Goal: Task Accomplishment & Management: Manage account settings

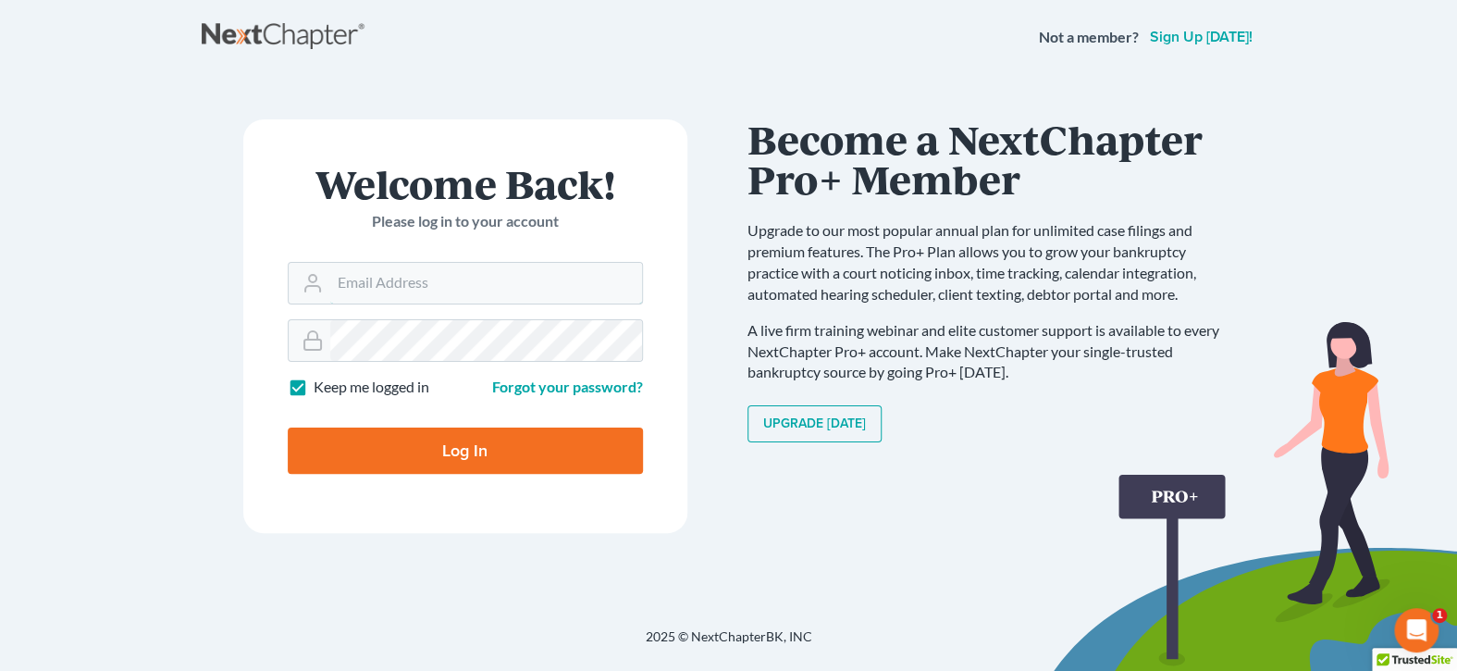
type input "[EMAIL_ADDRESS][DOMAIN_NAME]"
click at [382, 460] on input "Log In" at bounding box center [465, 450] width 355 height 46
type input "Thinking..."
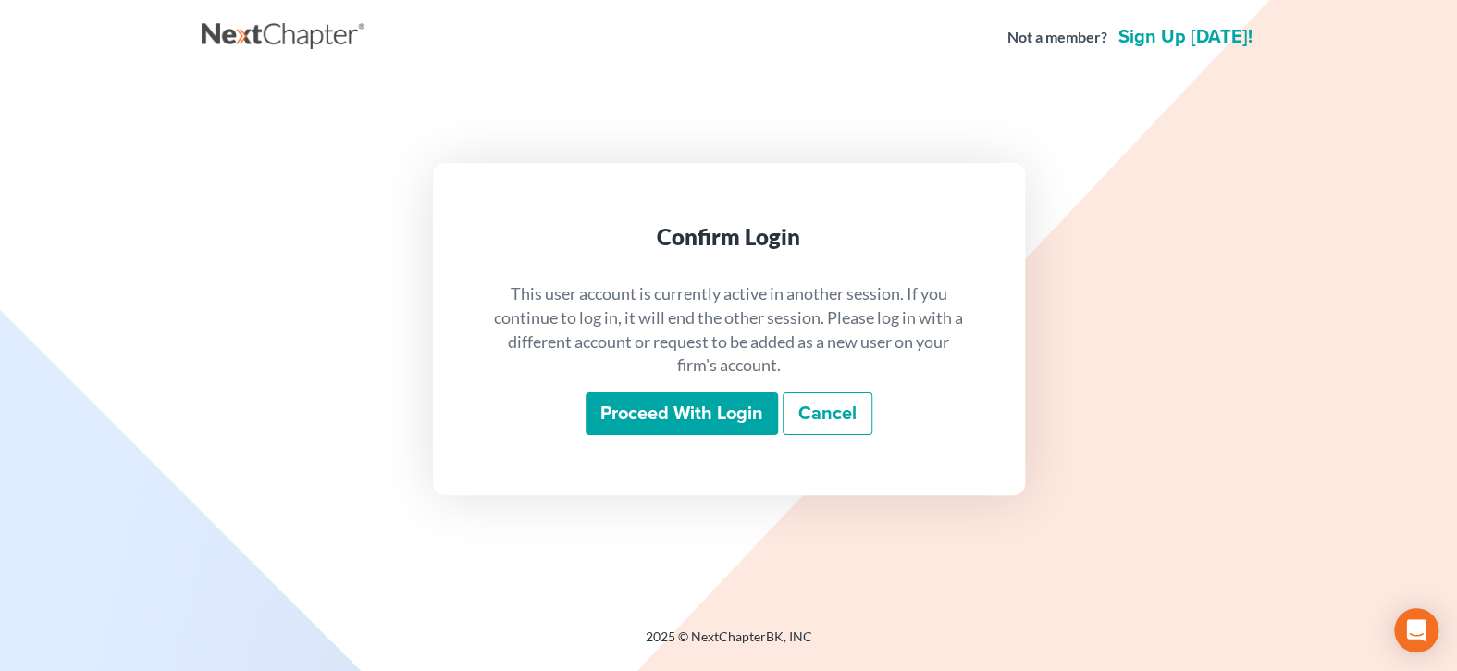
click at [656, 419] on input "Proceed with login" at bounding box center [681, 413] width 192 height 43
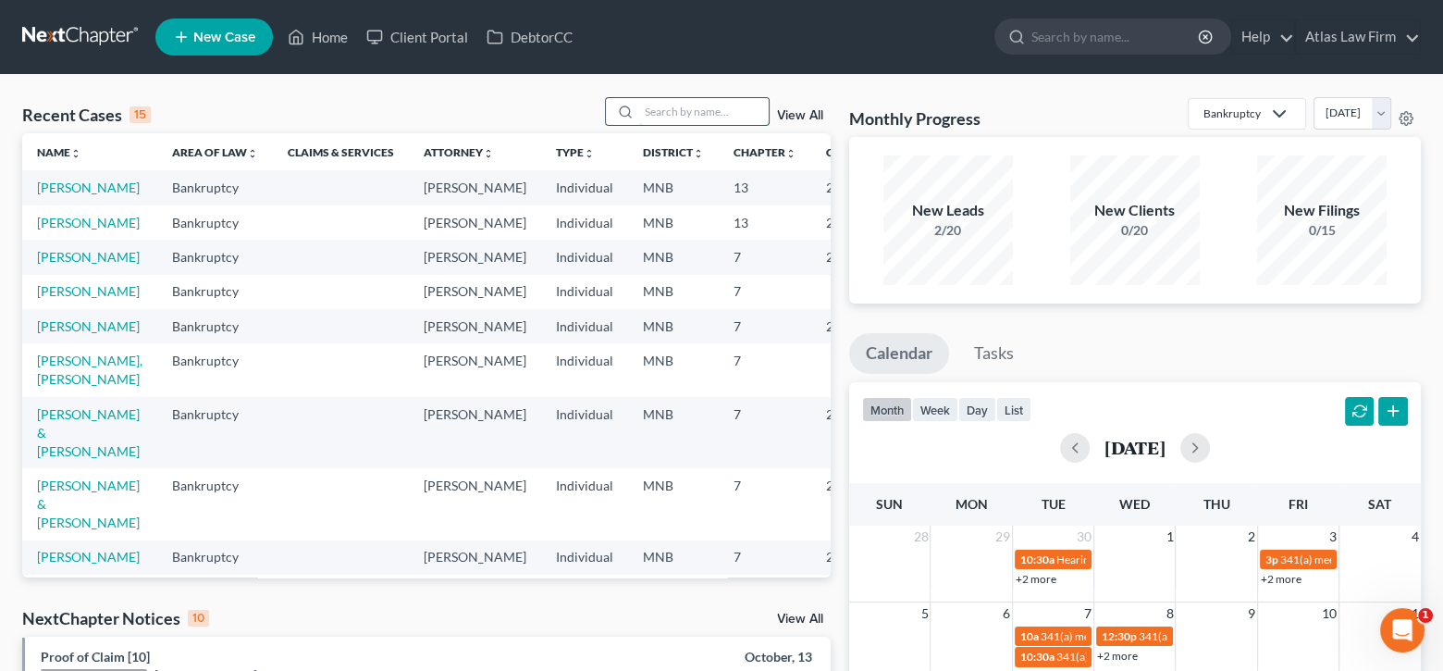
click at [719, 115] on input "search" at bounding box center [703, 111] width 129 height 27
type input "hipple"
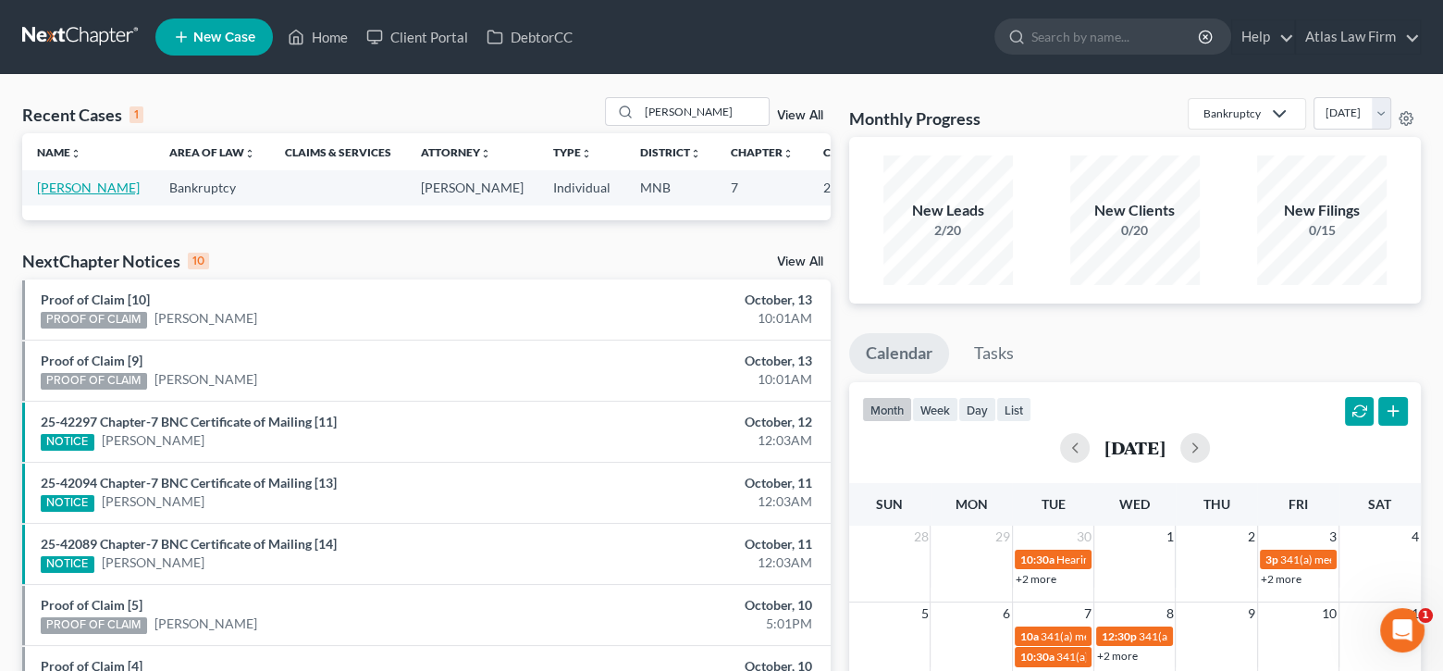
click at [63, 186] on link "Hipple, Jennifer" at bounding box center [88, 187] width 103 height 16
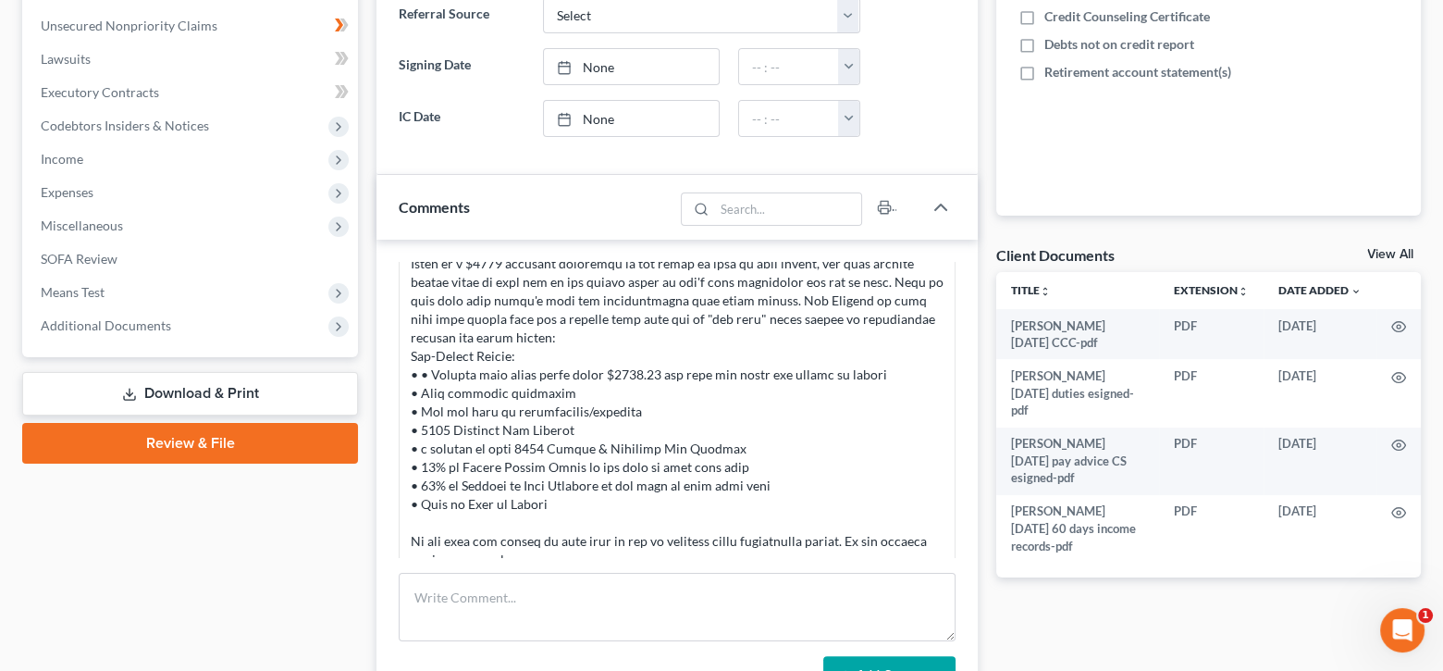
scroll to position [455, 0]
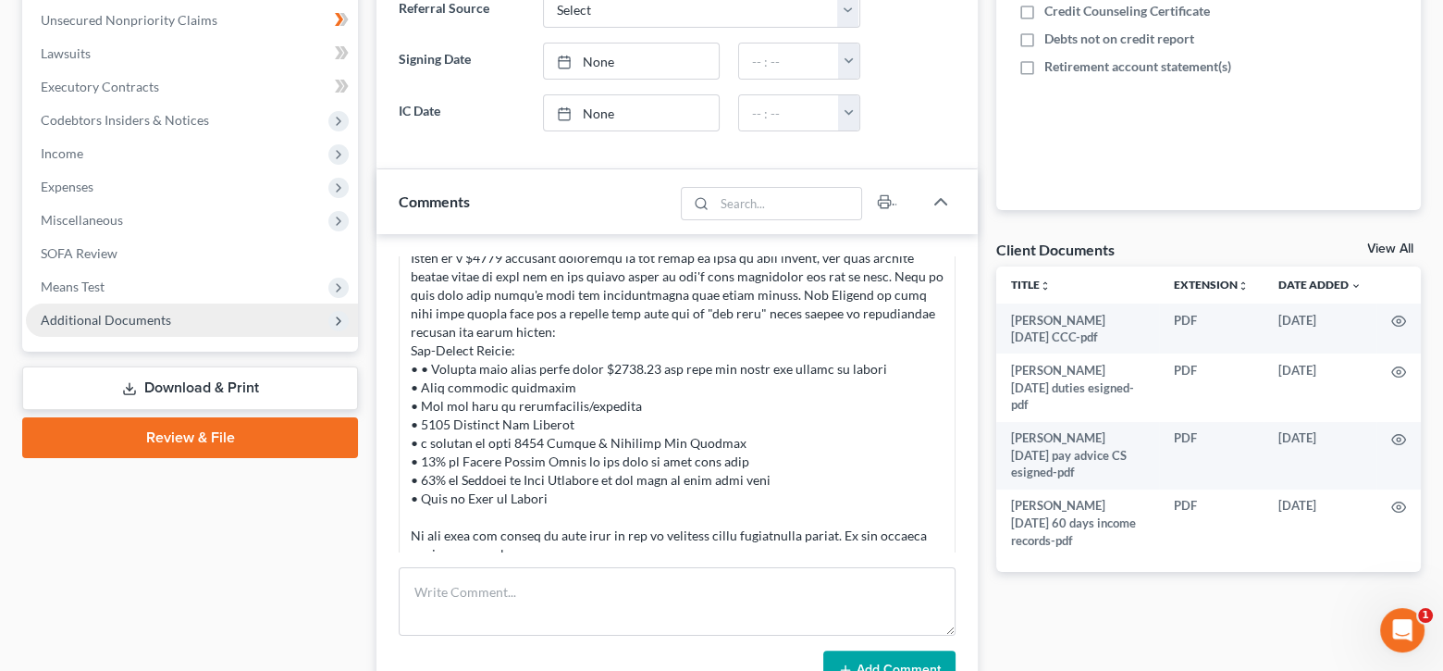
click at [153, 319] on span "Additional Documents" at bounding box center [106, 320] width 130 height 16
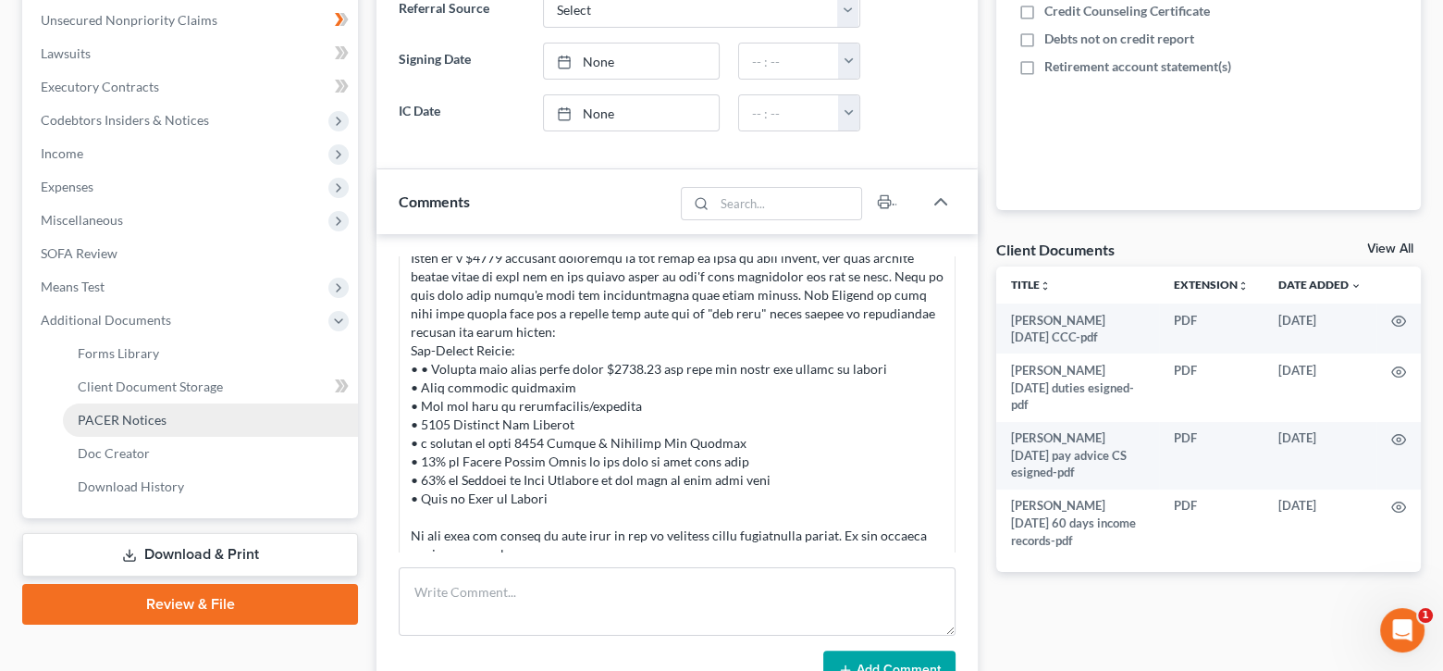
click at [157, 412] on span "PACER Notices" at bounding box center [122, 420] width 89 height 16
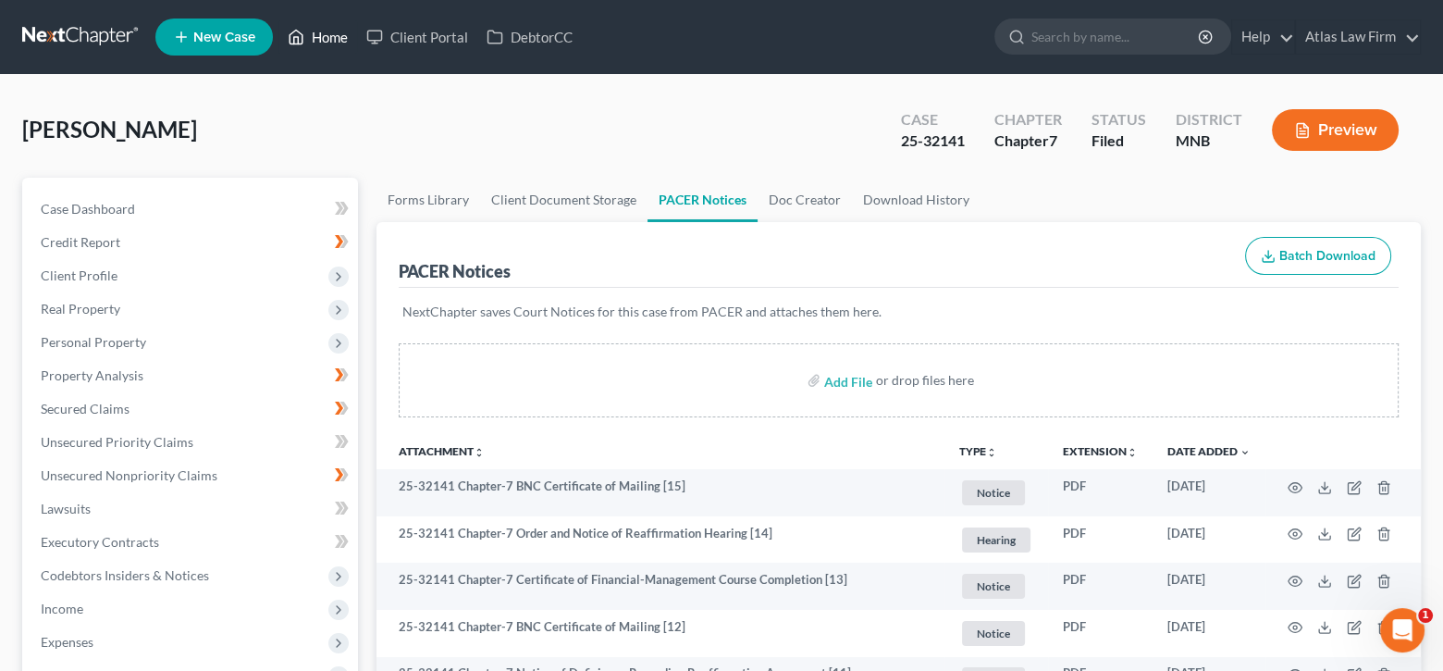
click at [327, 46] on link "Home" at bounding box center [317, 36] width 79 height 33
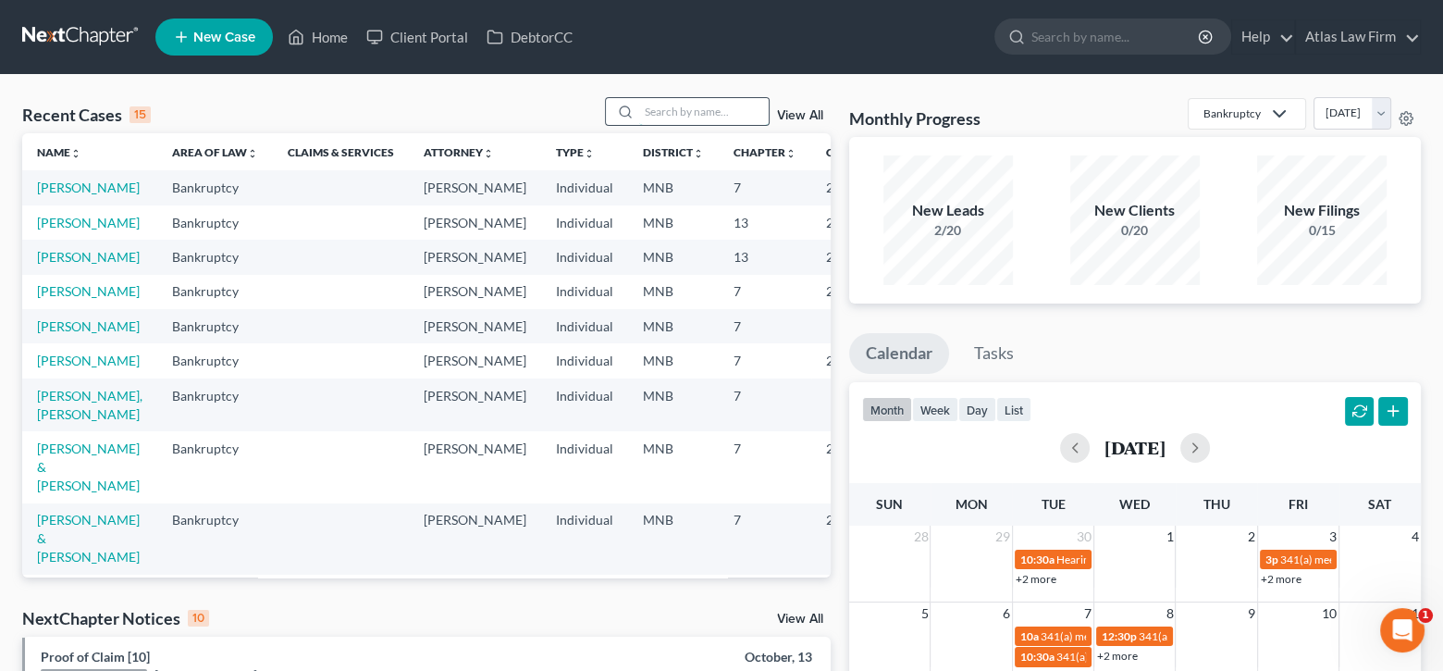
click at [671, 115] on input "search" at bounding box center [703, 111] width 129 height 27
type input "boykin"
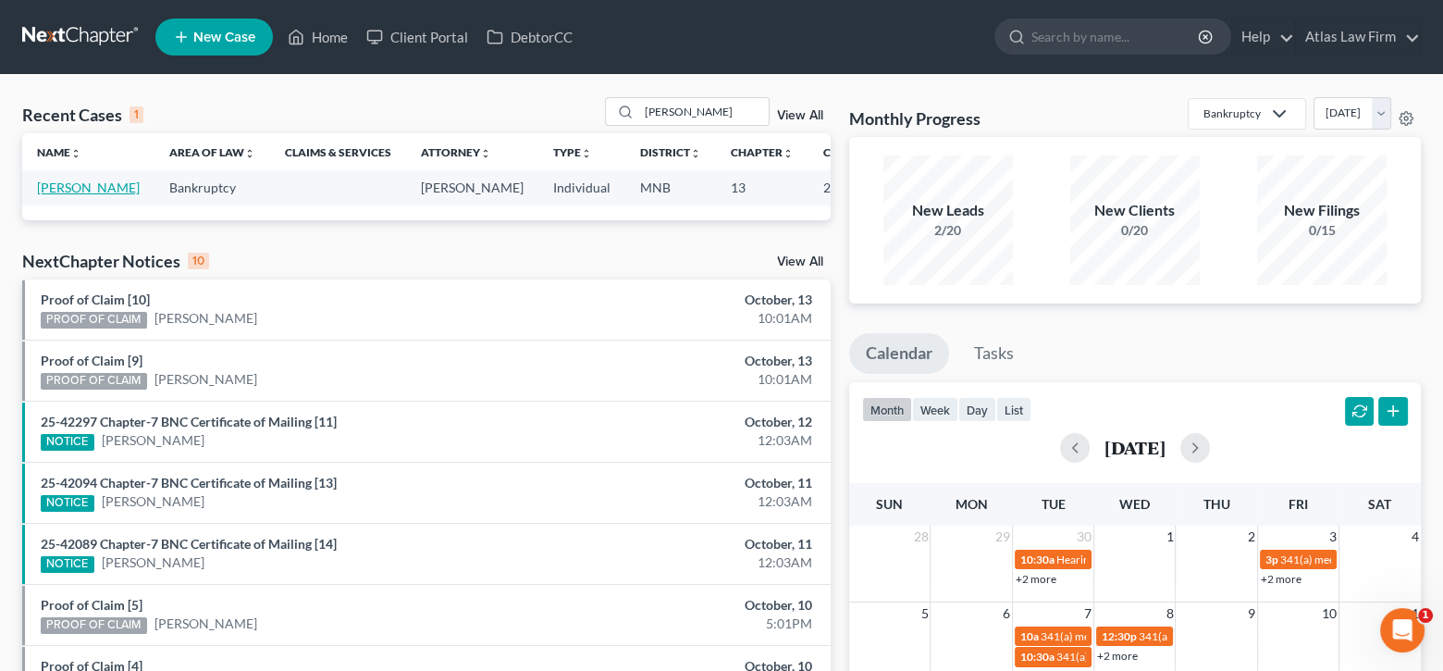
click at [46, 183] on link "Boykin, Louis" at bounding box center [88, 187] width 103 height 16
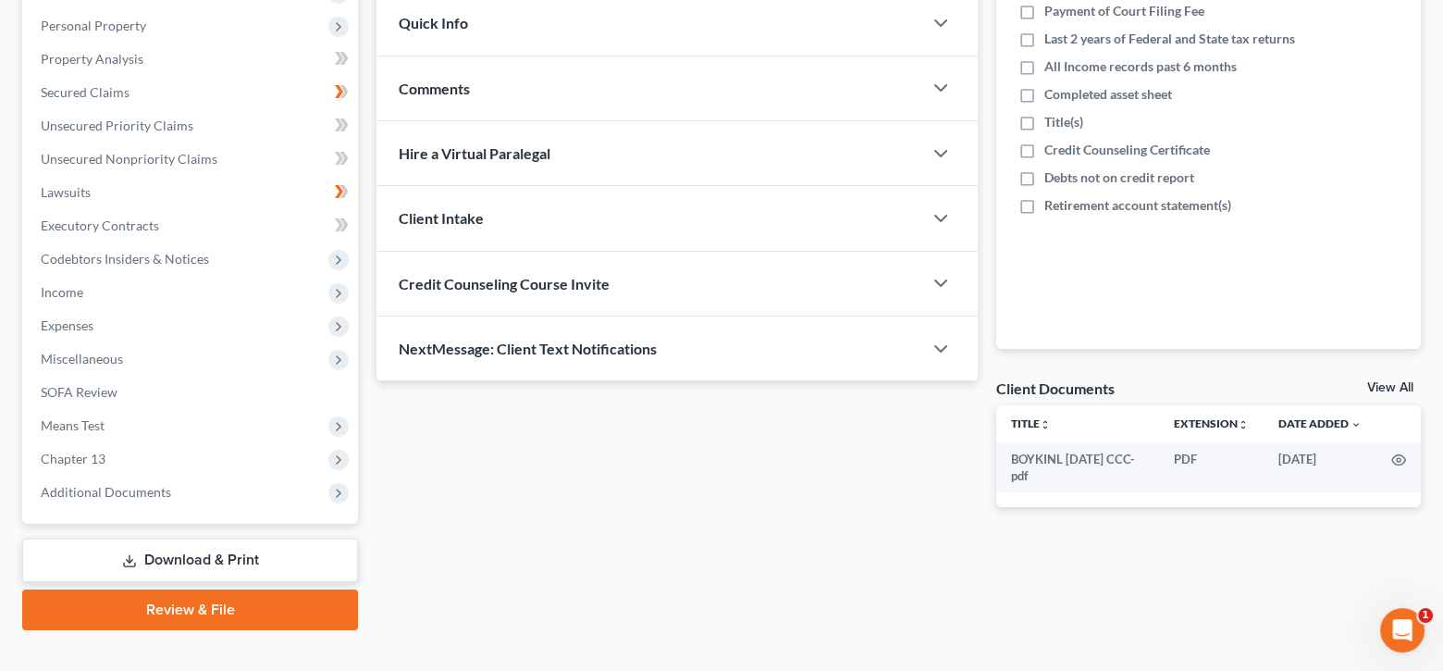
scroll to position [342, 0]
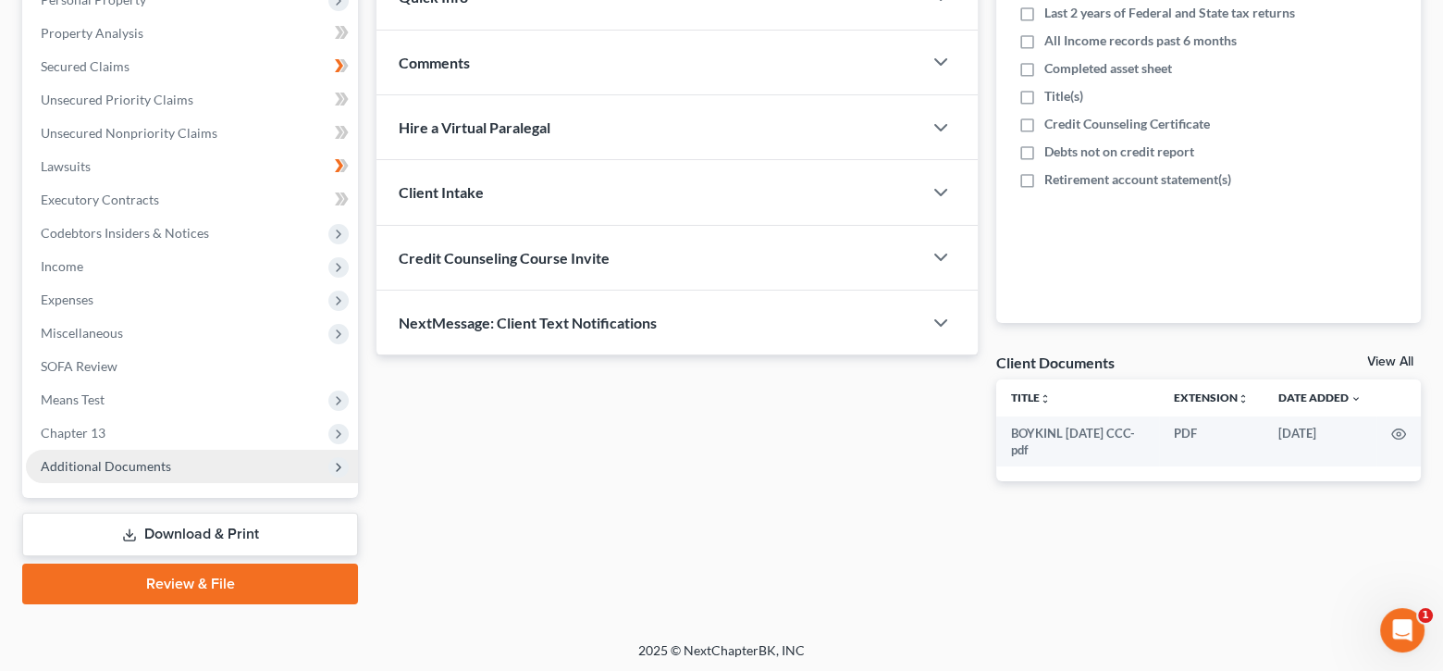
click at [155, 459] on span "Additional Documents" at bounding box center [106, 466] width 130 height 16
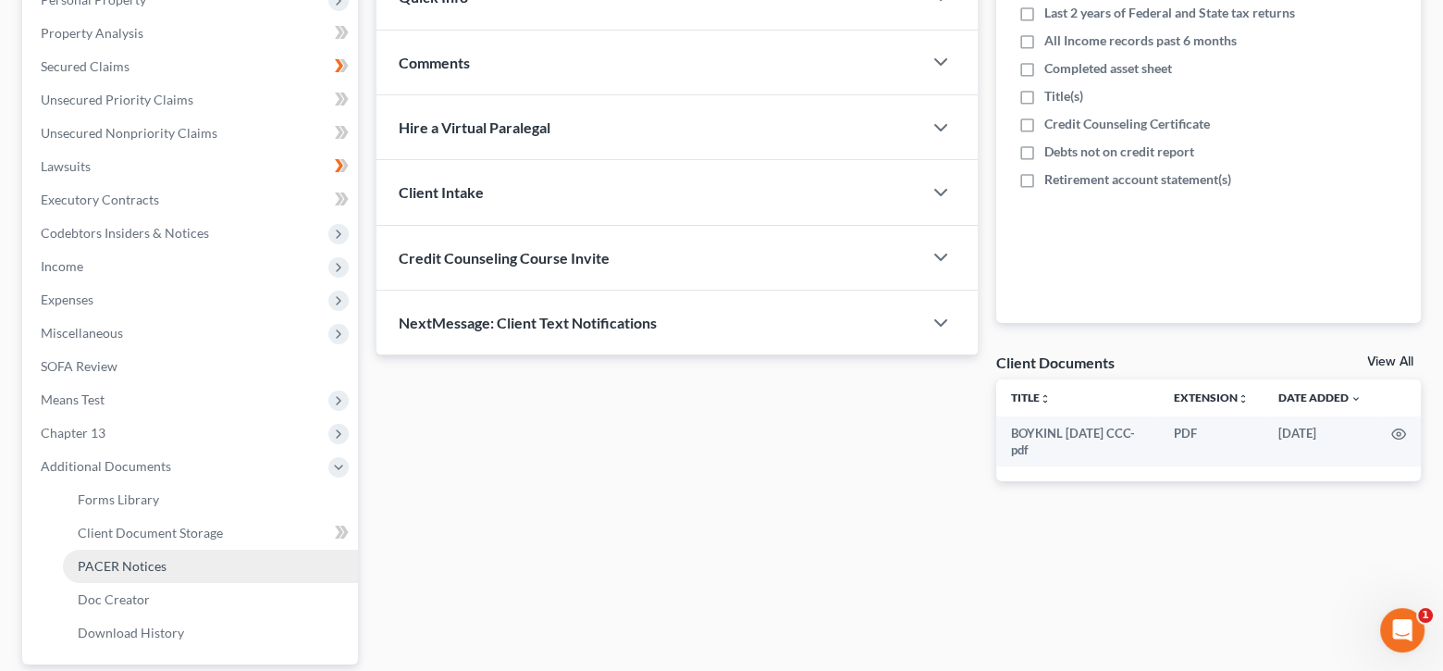
click at [159, 560] on span "PACER Notices" at bounding box center [122, 566] width 89 height 16
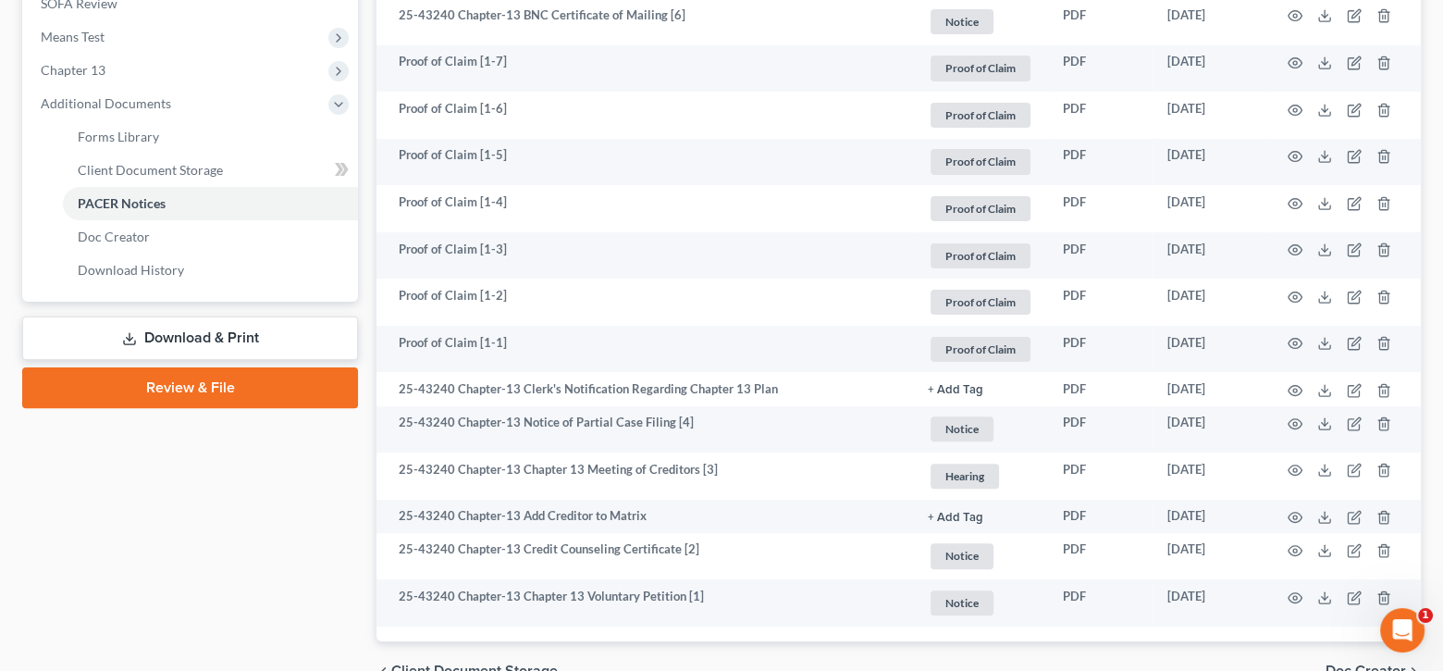
scroll to position [707, 0]
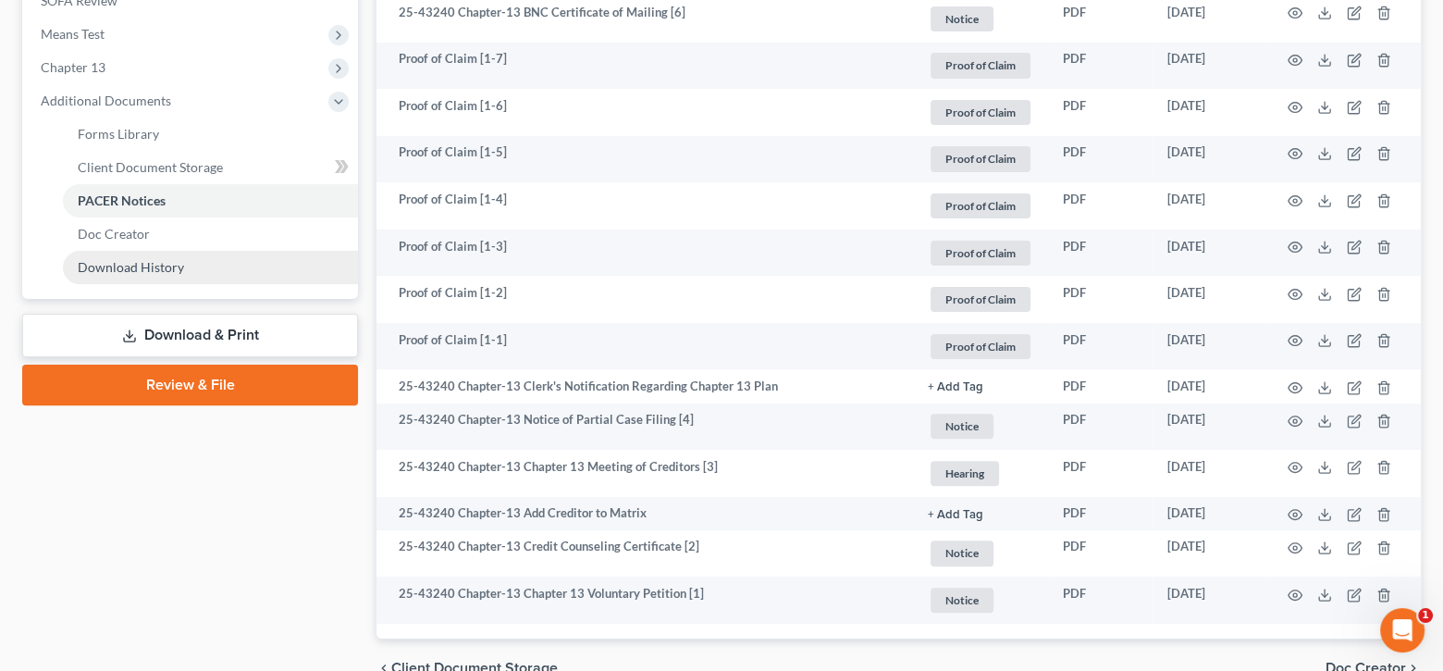
click at [201, 265] on link "Download History" at bounding box center [210, 267] width 295 height 33
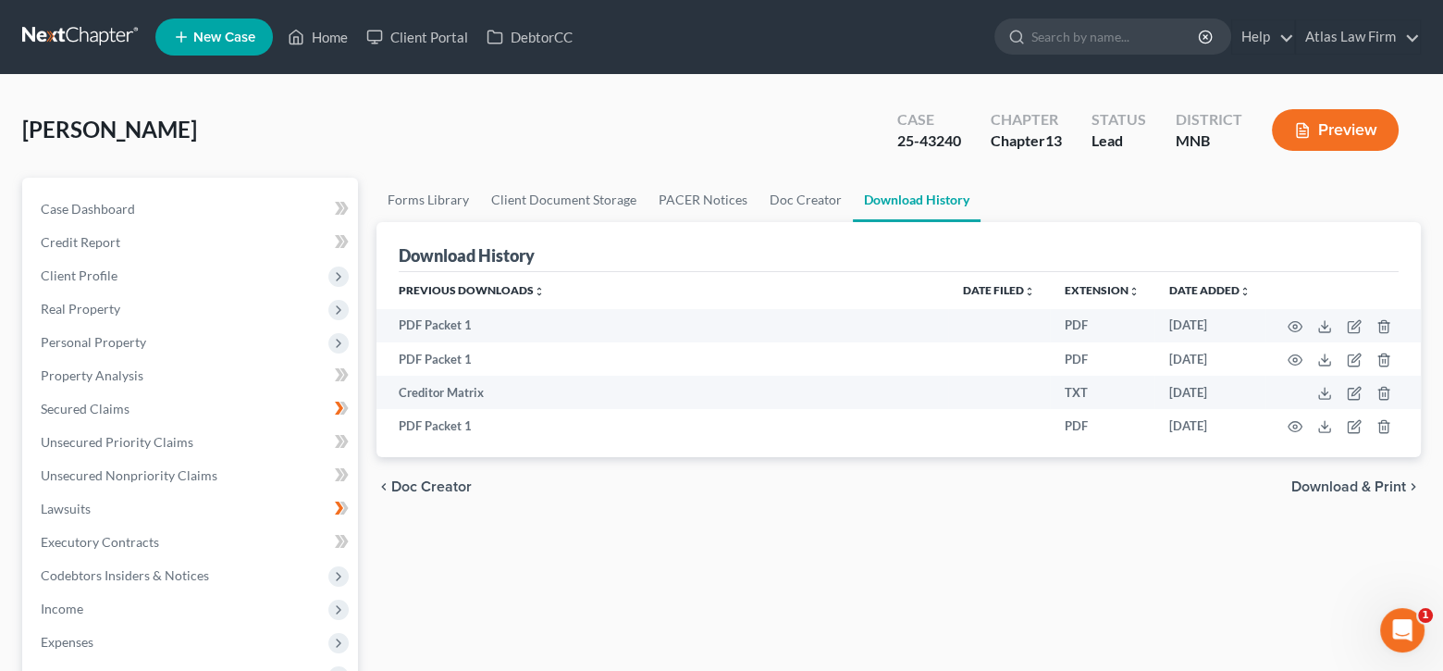
click at [201, 265] on span "Client Profile" at bounding box center [192, 275] width 332 height 33
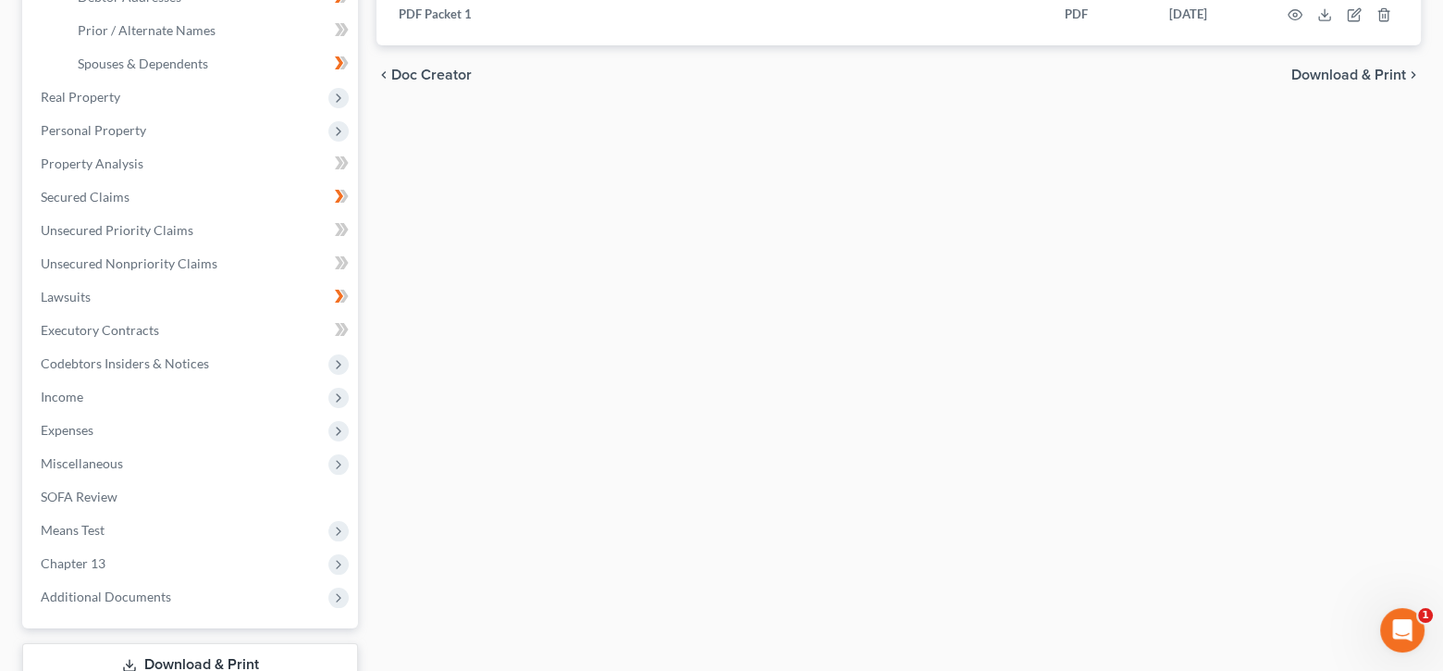
scroll to position [438, 0]
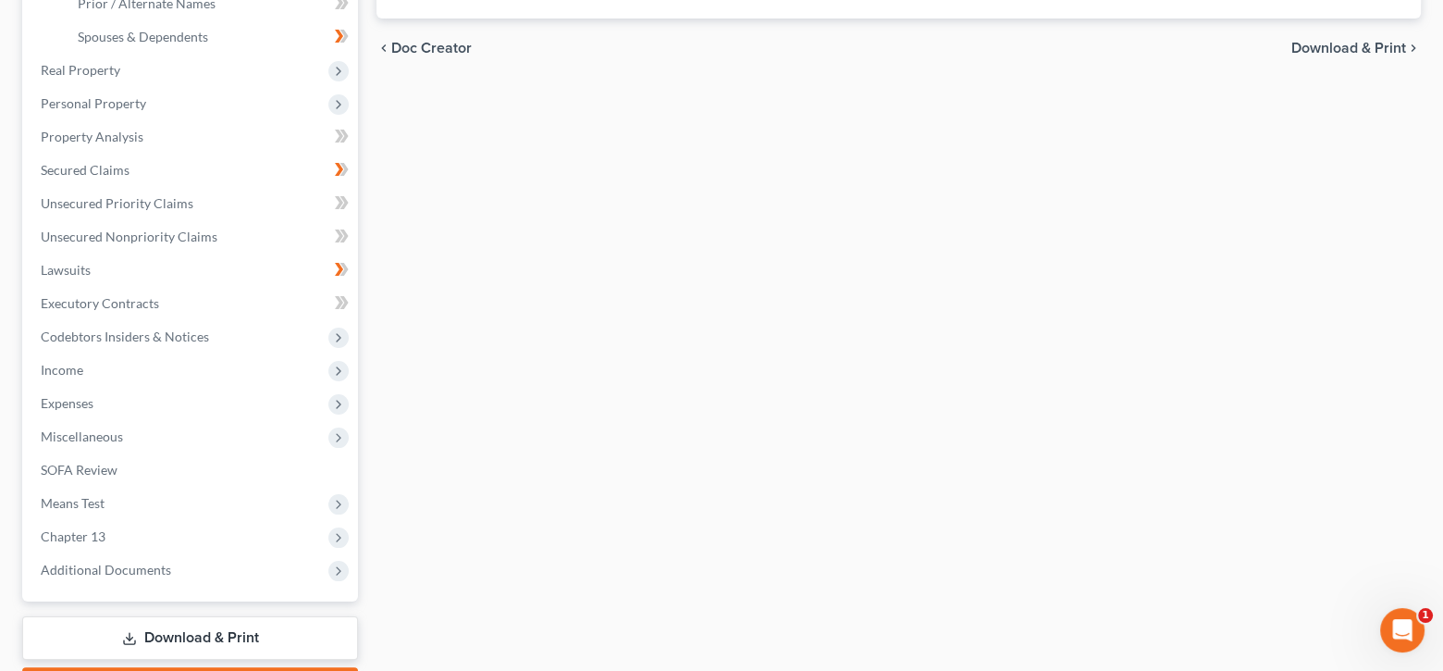
click at [273, 640] on link "Download & Print" at bounding box center [190, 637] width 336 height 43
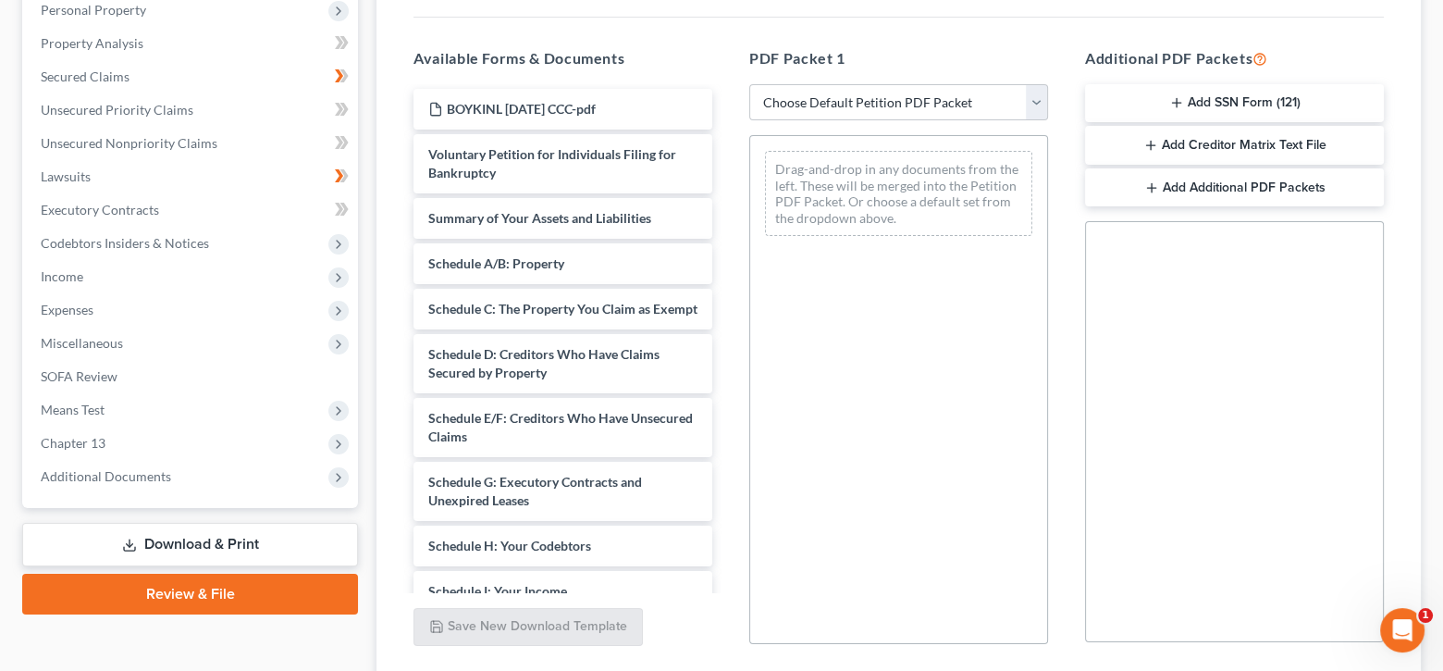
scroll to position [336, 0]
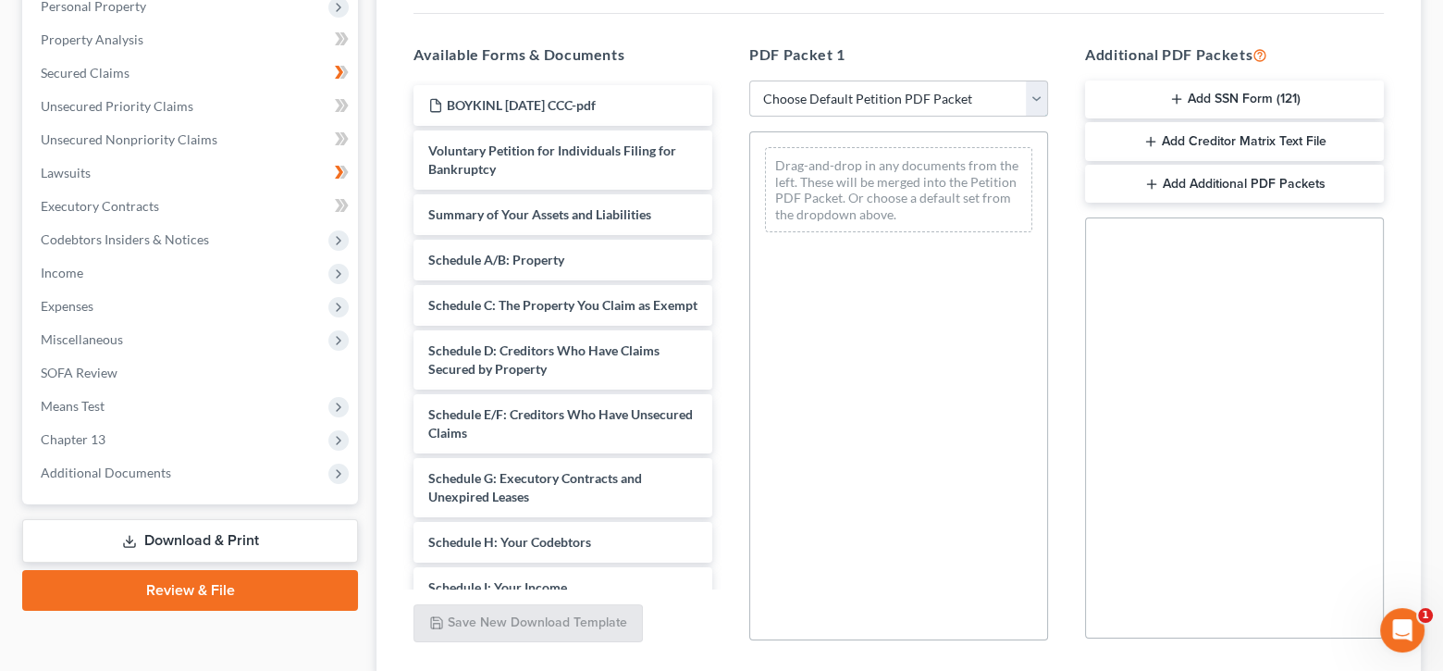
click at [1031, 108] on select "Choose Default Petition PDF Packet Complete Bankruptcy Petition (all forms and …" at bounding box center [898, 98] width 299 height 37
select select "0"
click at [749, 80] on select "Choose Default Petition PDF Packet Complete Bankruptcy Petition (all forms and …" at bounding box center [898, 98] width 299 height 37
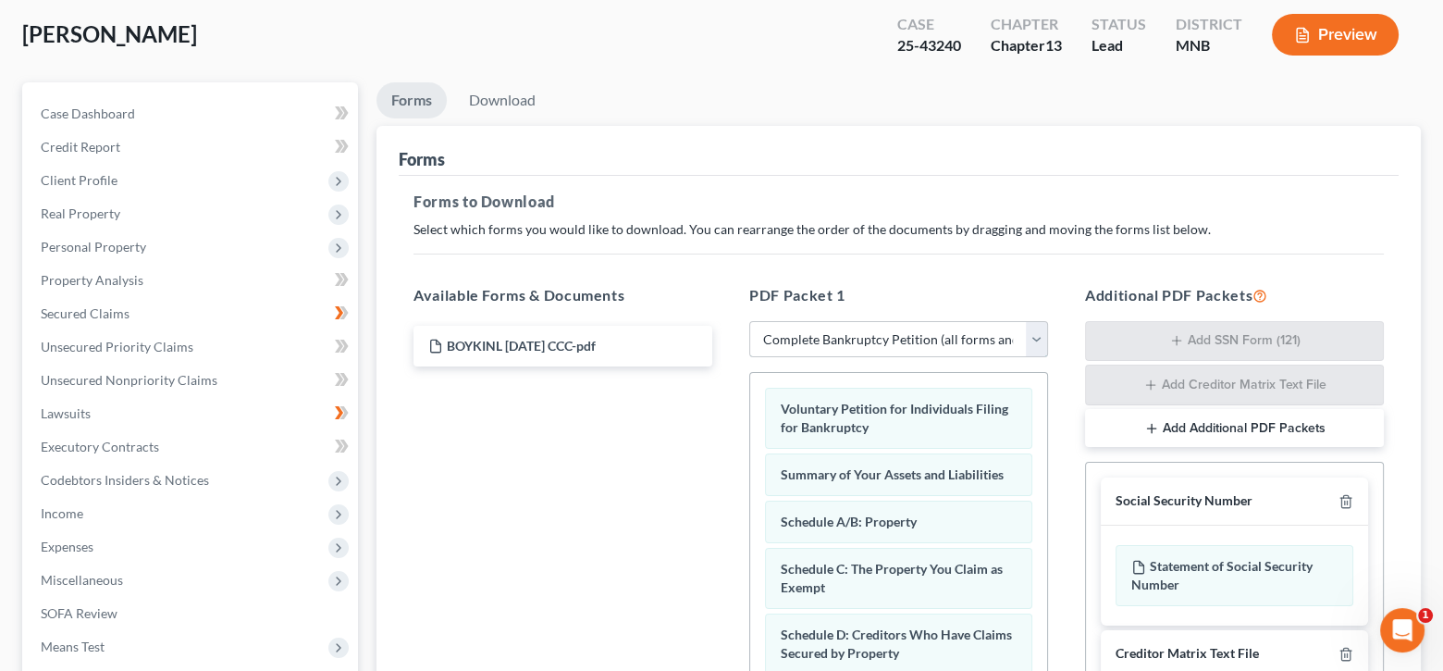
scroll to position [0, 0]
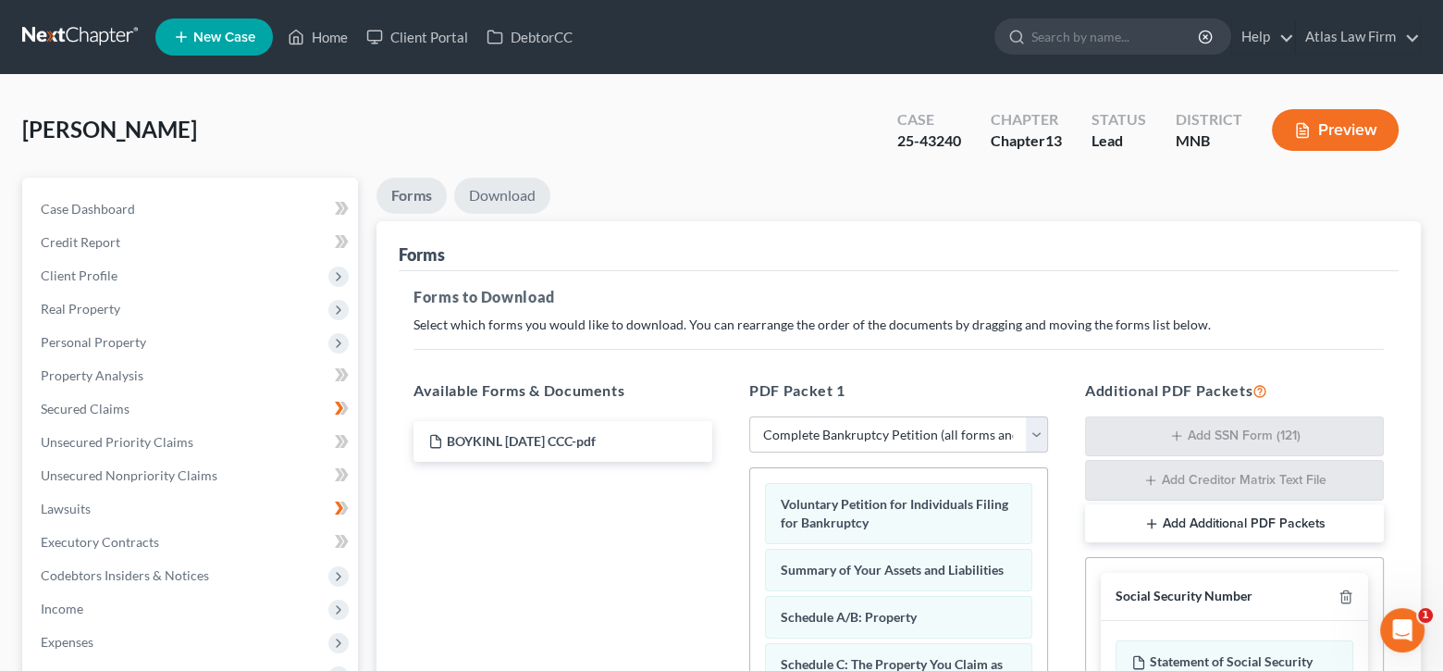
click at [505, 194] on link "Download" at bounding box center [502, 196] width 96 height 36
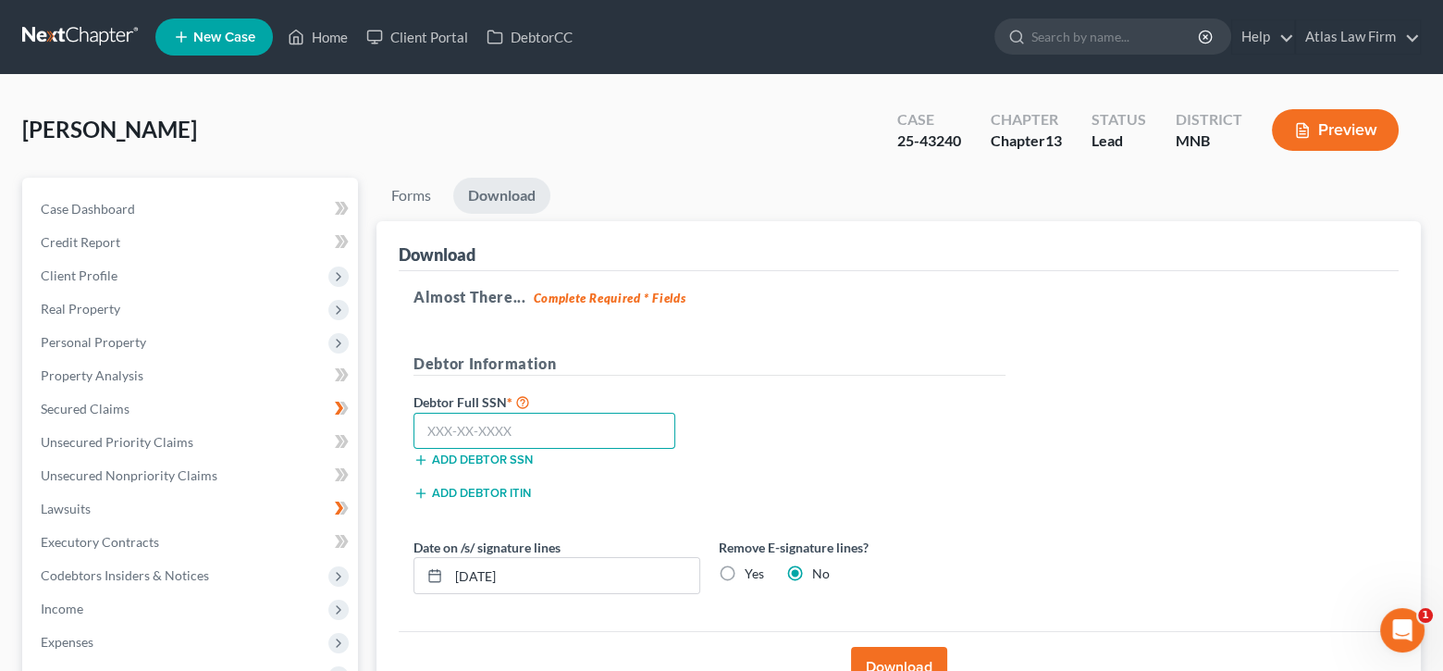
click at [537, 442] on input "text" at bounding box center [544, 430] width 262 height 37
type input "474-15-0046"
click at [744, 564] on label "Yes" at bounding box center [753, 573] width 19 height 18
click at [752, 564] on input "Yes" at bounding box center [758, 570] width 12 height 12
radio input "true"
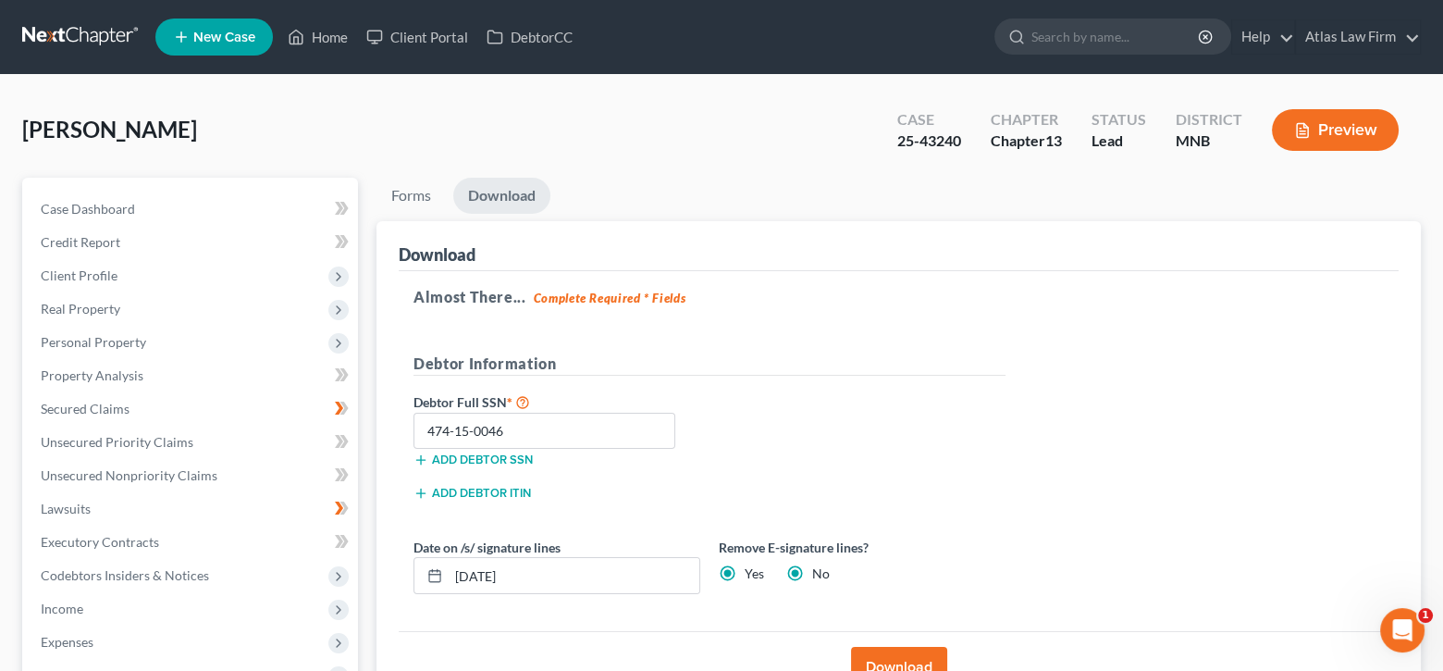
radio input "false"
click at [879, 655] on button "Download" at bounding box center [899, 666] width 96 height 41
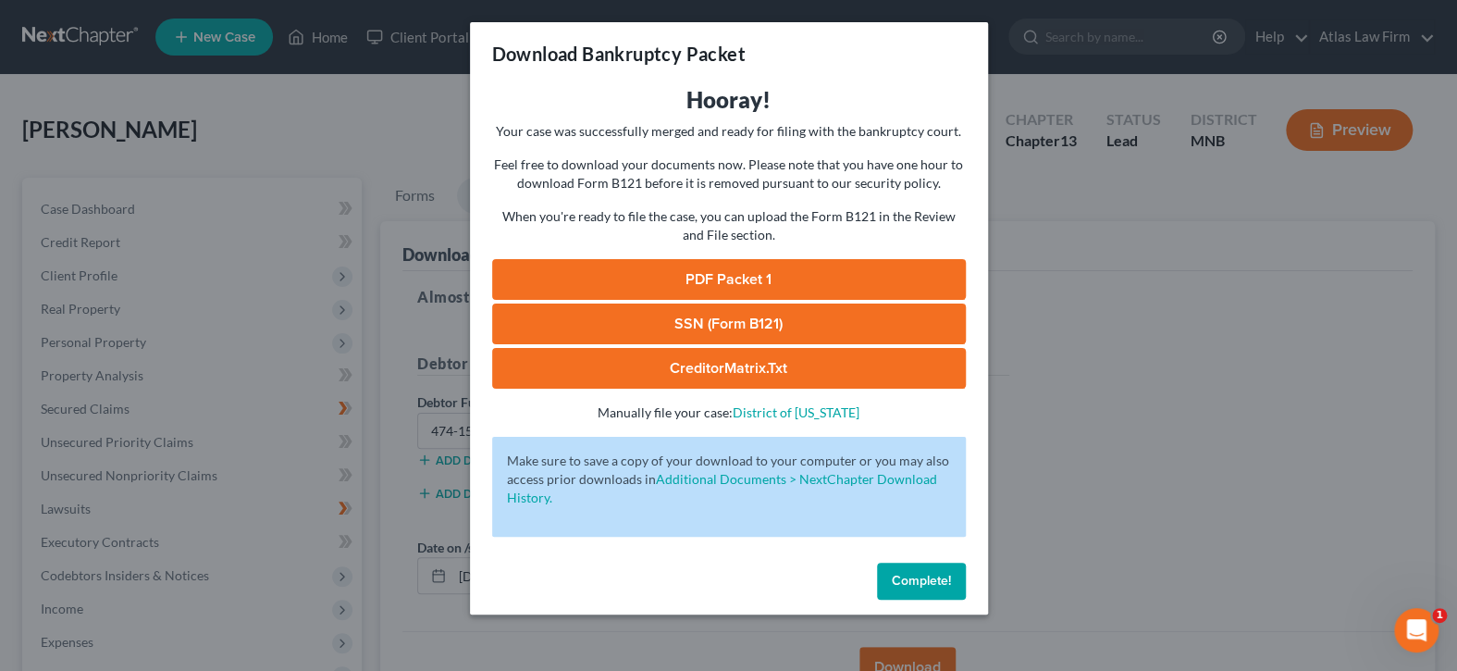
click at [683, 311] on link "SSN (Form B121)" at bounding box center [729, 323] width 474 height 41
click at [665, 277] on link "PDF Packet 1" at bounding box center [729, 279] width 474 height 41
click at [899, 576] on span "Complete!" at bounding box center [921, 580] width 59 height 16
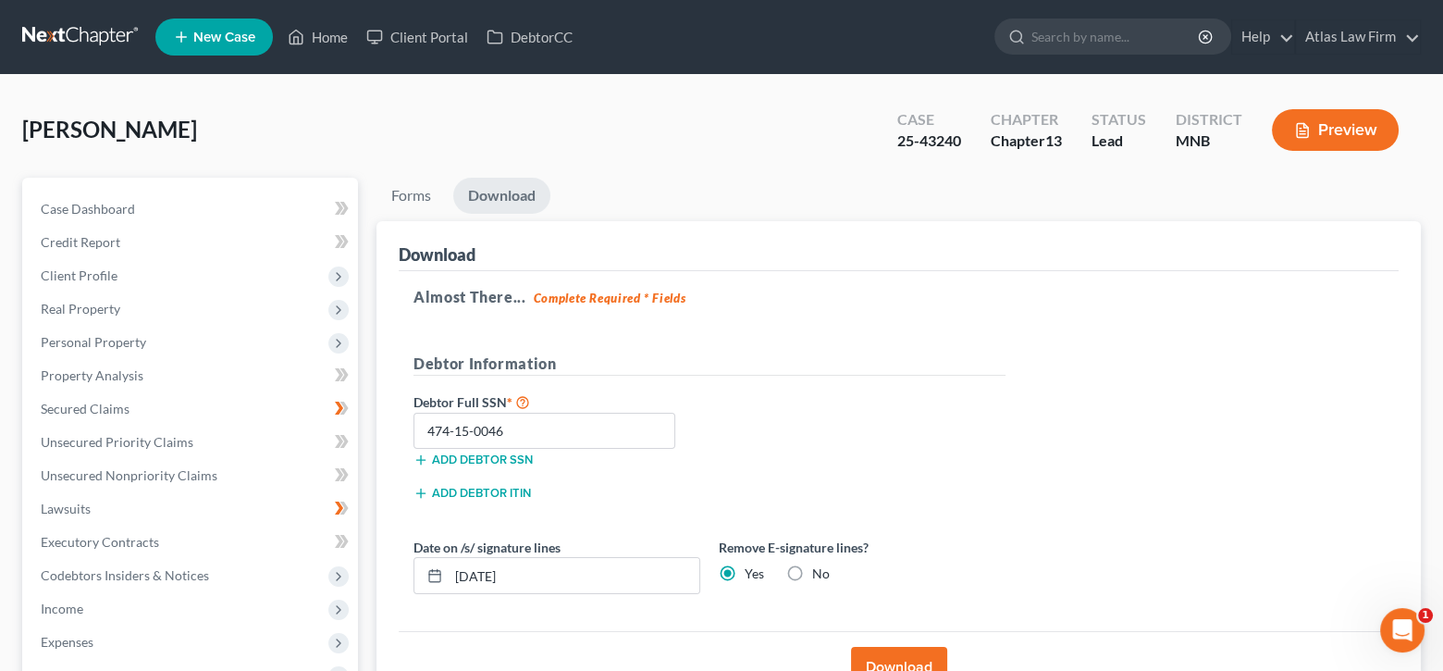
scroll to position [342, 0]
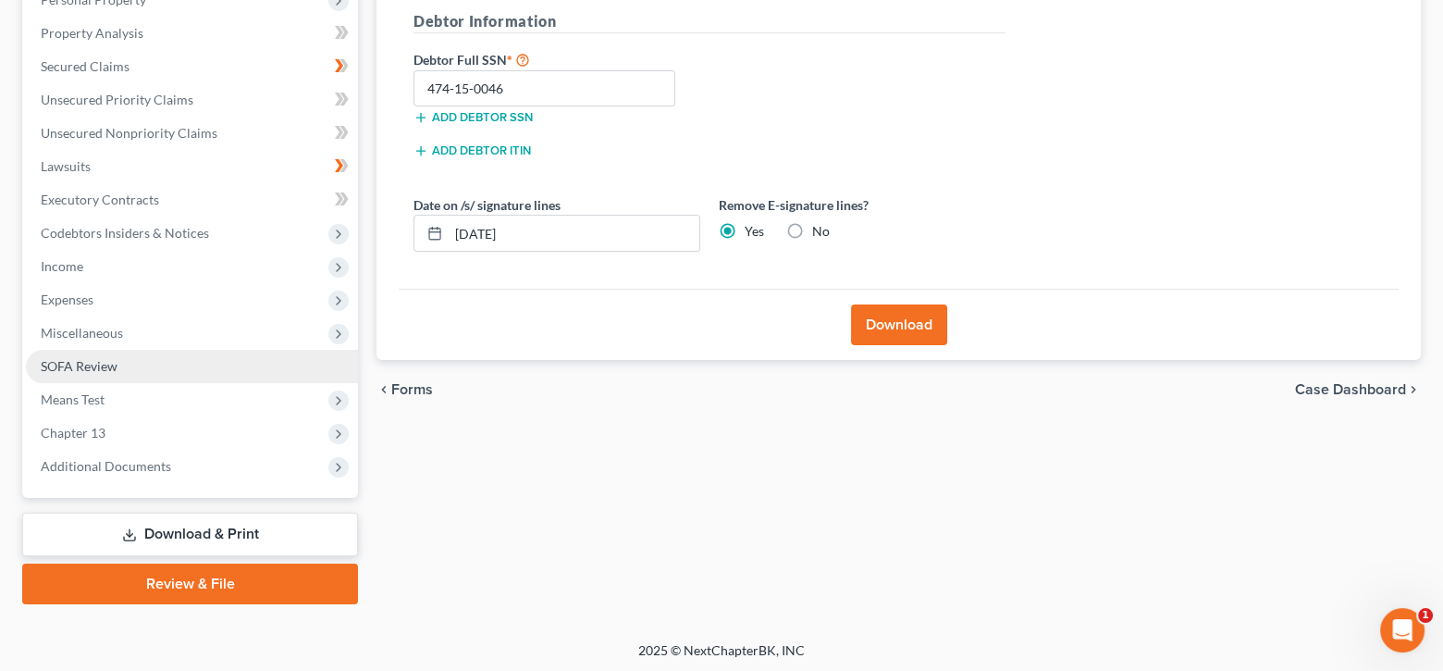
click at [132, 367] on link "SOFA Review" at bounding box center [192, 366] width 332 height 33
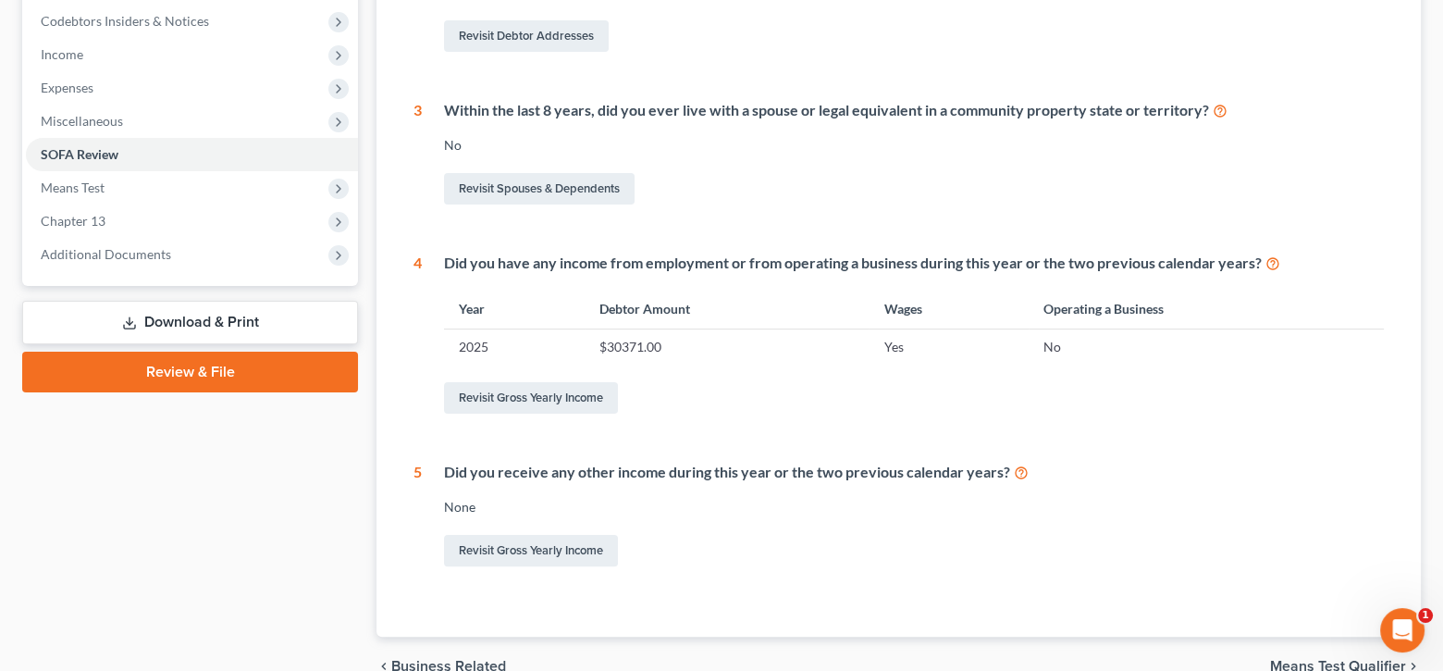
scroll to position [582, 0]
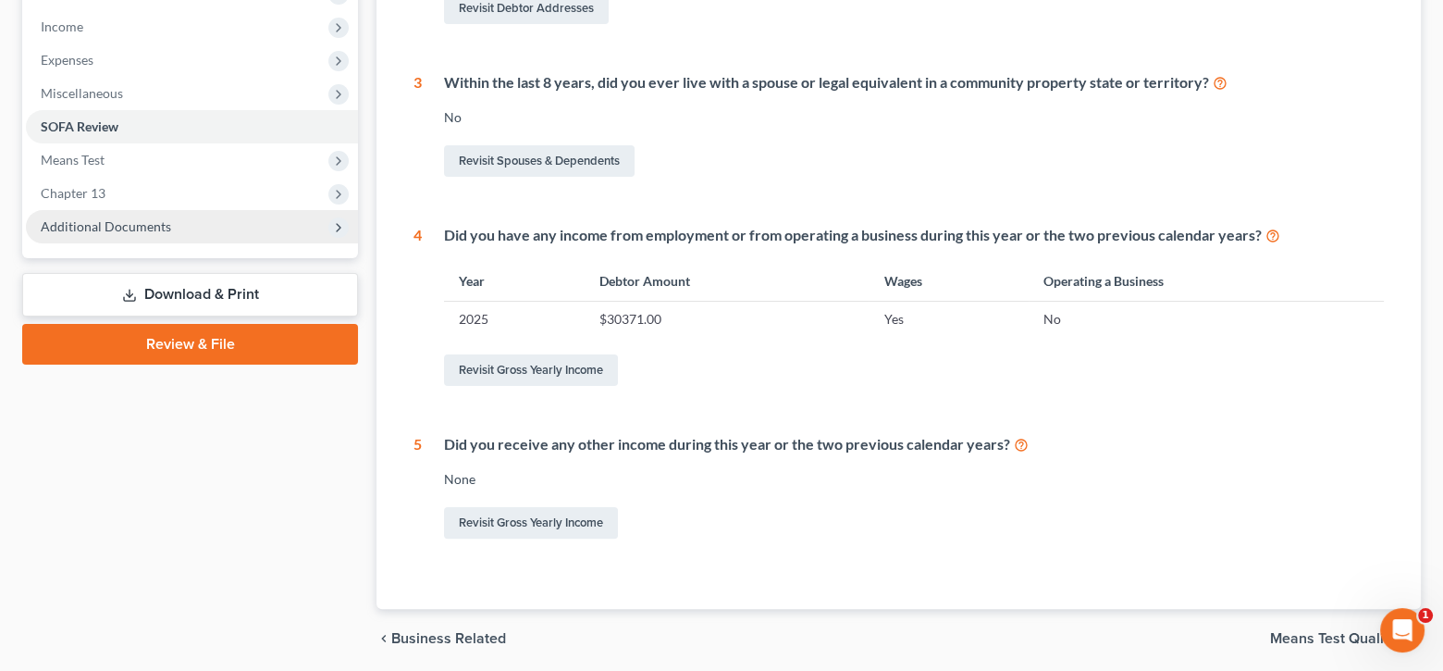
click at [164, 218] on span "Additional Documents" at bounding box center [106, 226] width 130 height 16
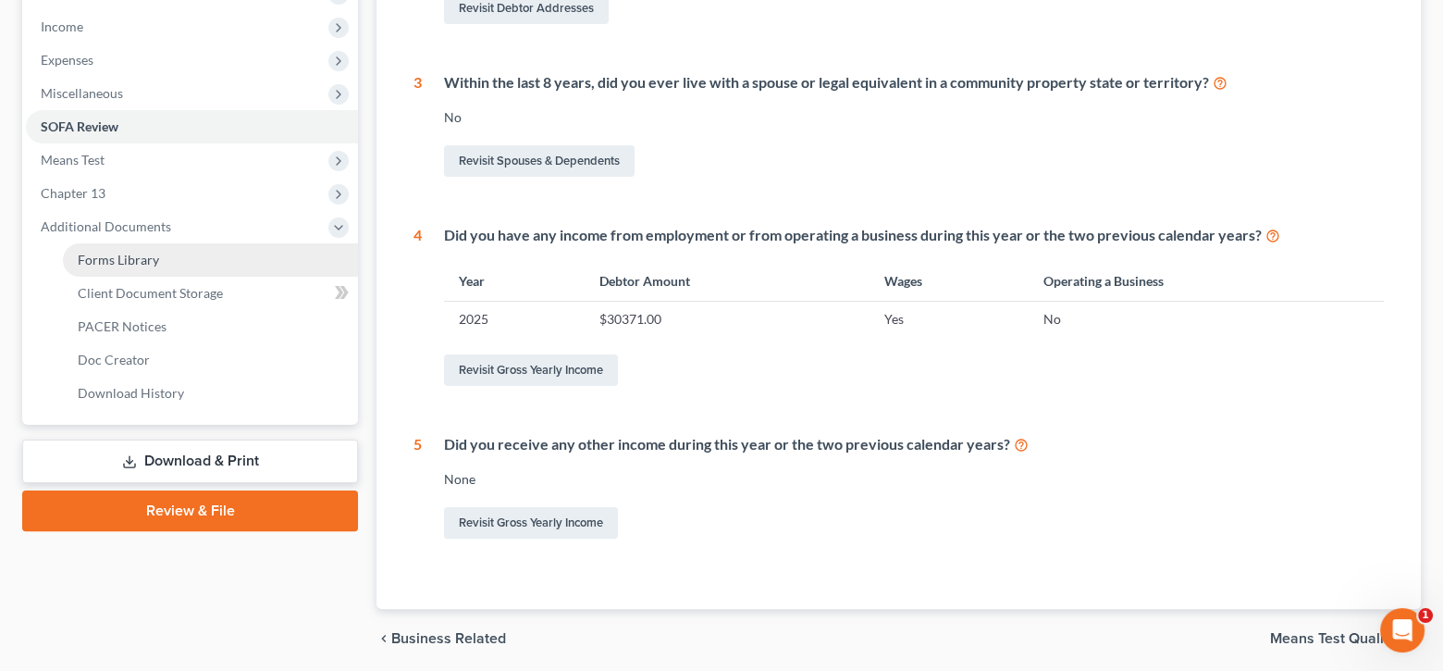
click at [162, 252] on link "Forms Library" at bounding box center [210, 259] width 295 height 33
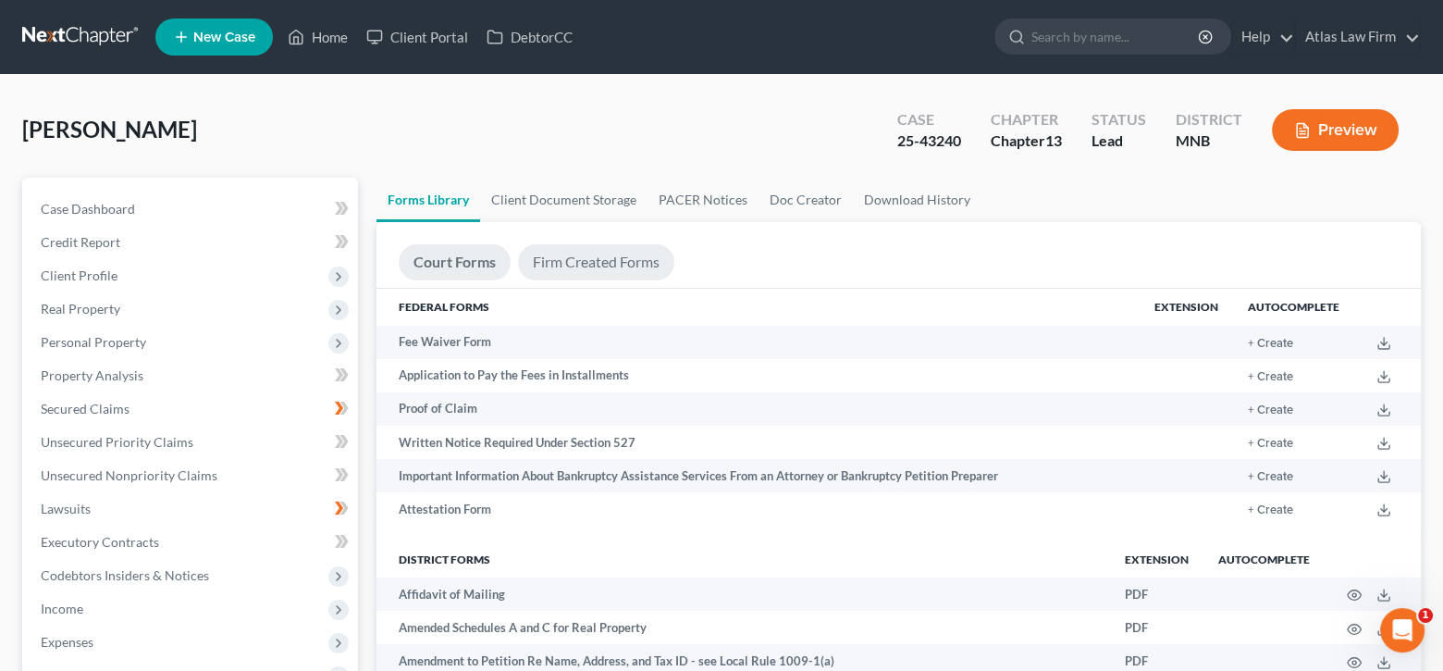
click at [565, 272] on link "Firm Created Forms" at bounding box center [596, 262] width 156 height 36
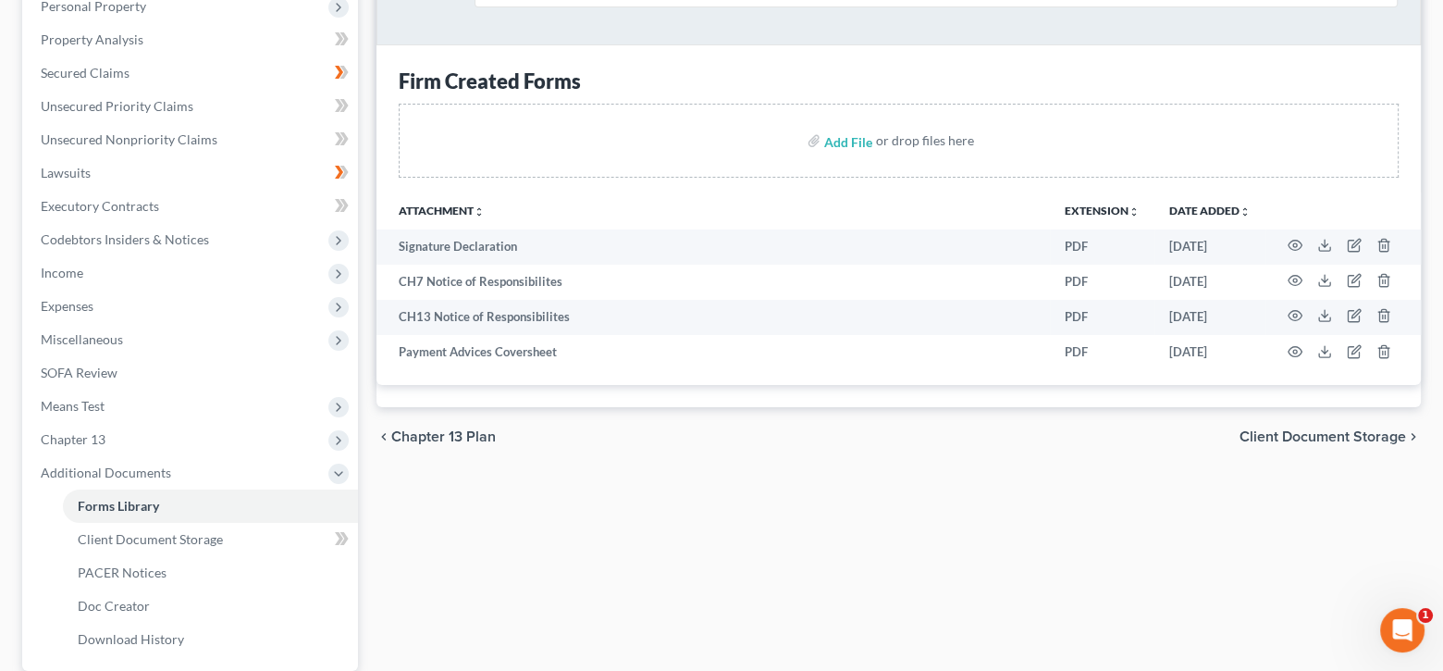
scroll to position [352, 0]
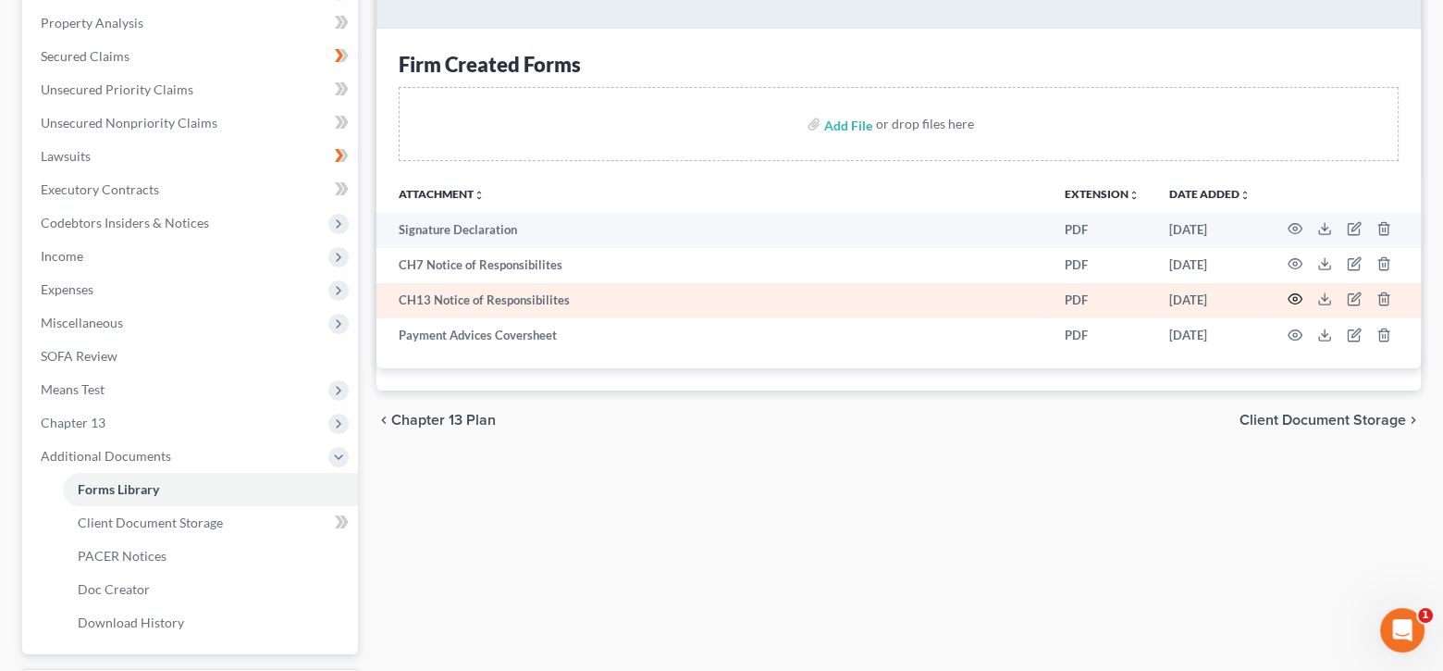
click at [1293, 297] on circle "button" at bounding box center [1295, 299] width 4 height 4
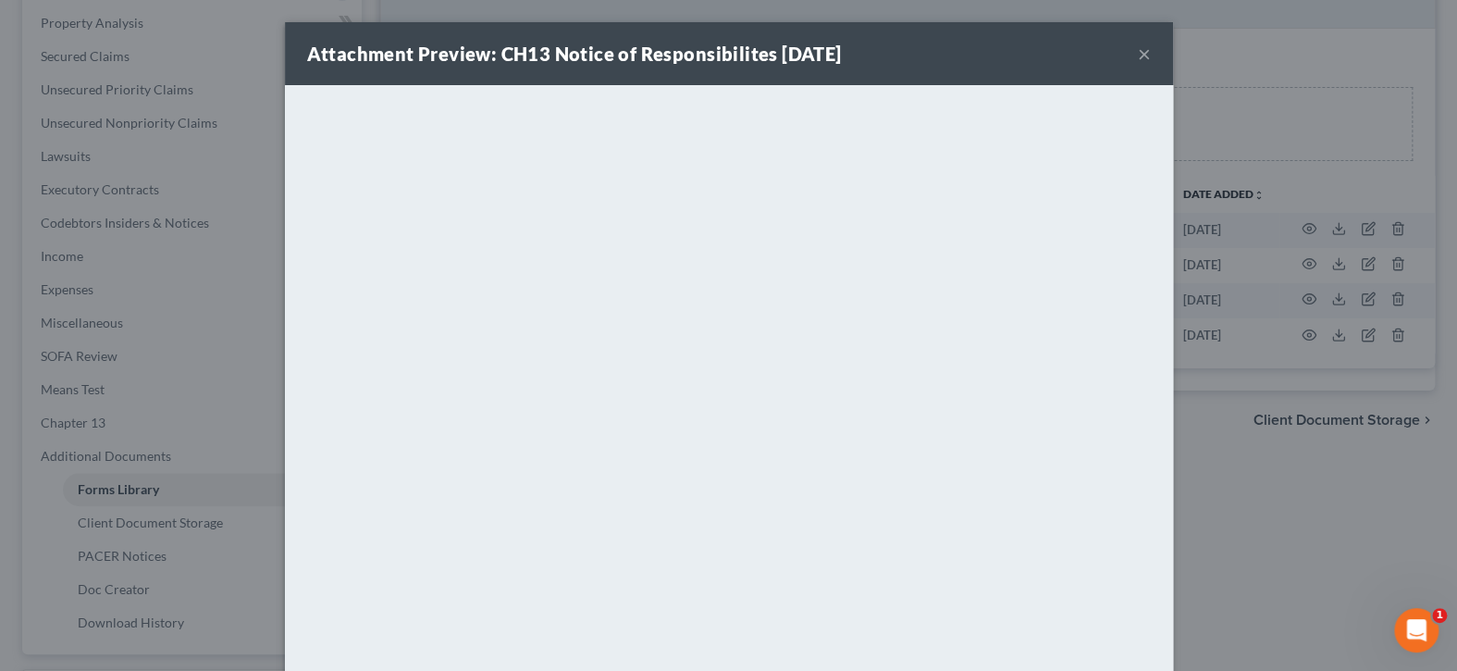
click at [1138, 55] on button "×" at bounding box center [1144, 54] width 13 height 22
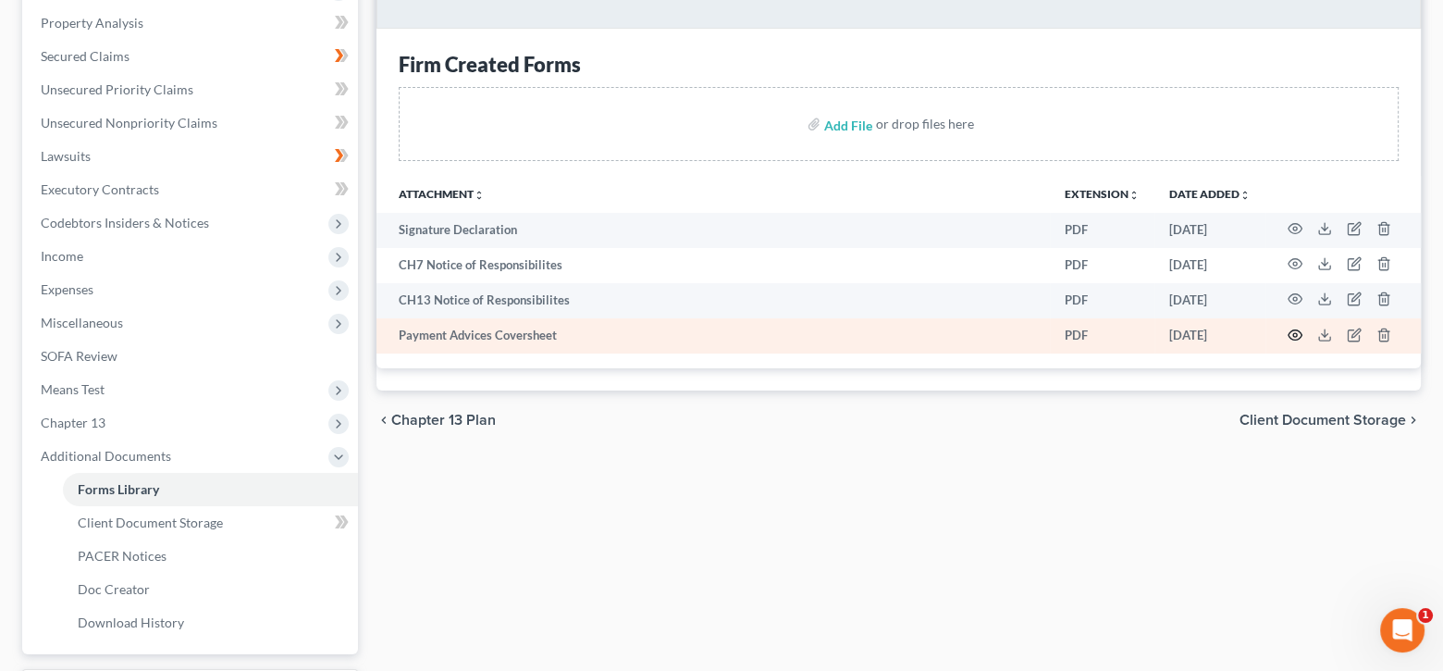
click at [1297, 334] on icon "button" at bounding box center [1294, 334] width 15 height 15
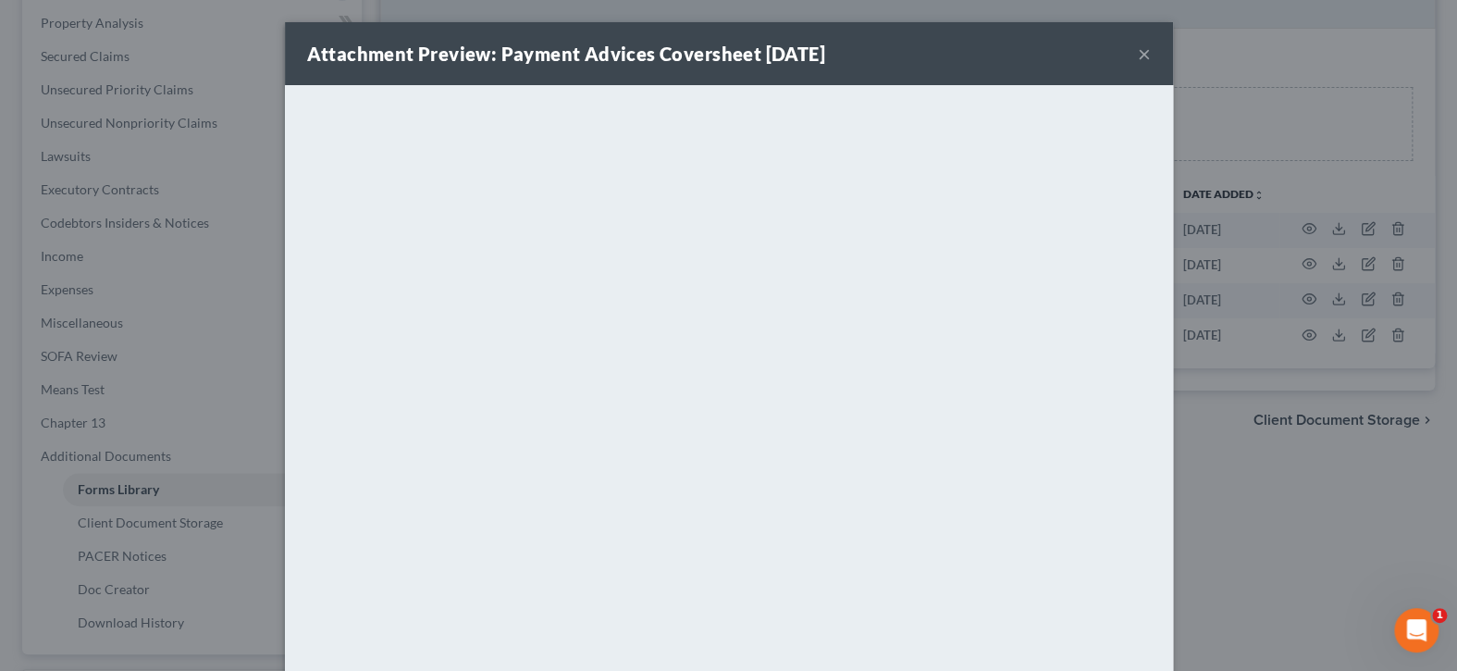
click at [1138, 58] on button "×" at bounding box center [1144, 54] width 13 height 22
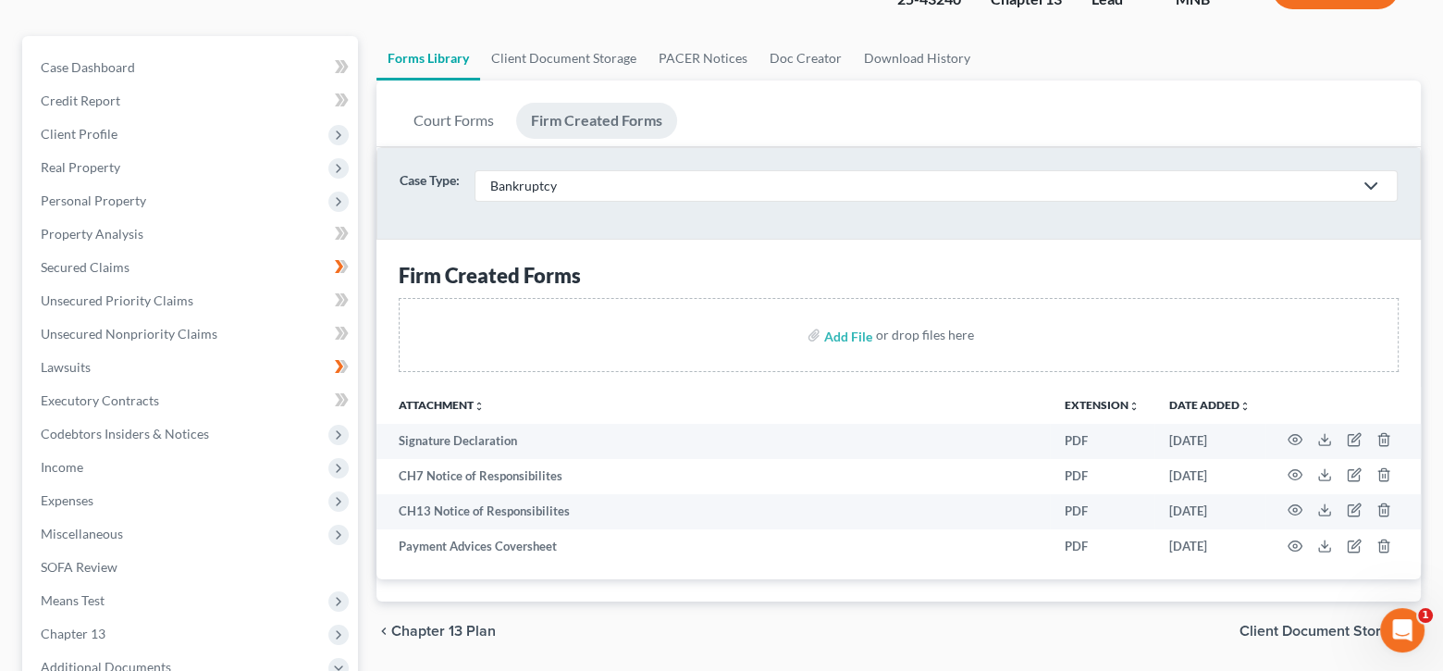
scroll to position [0, 0]
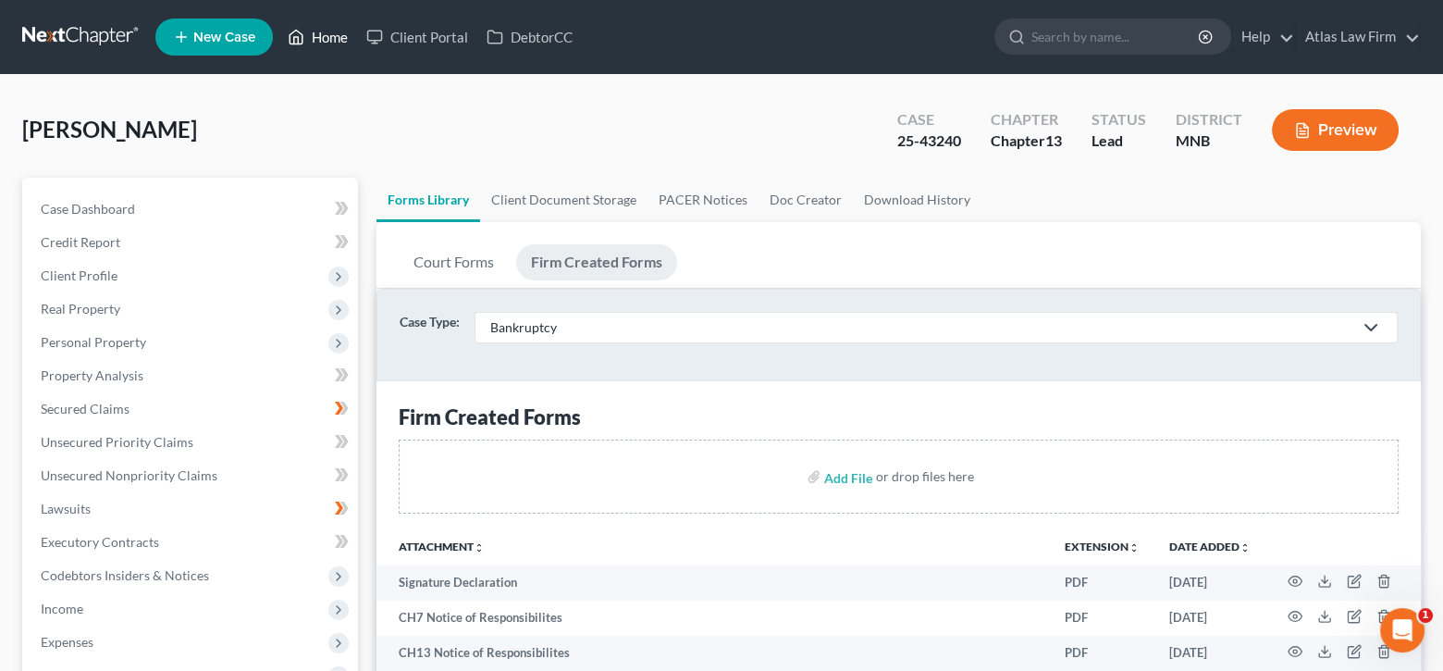
click at [314, 43] on link "Home" at bounding box center [317, 36] width 79 height 33
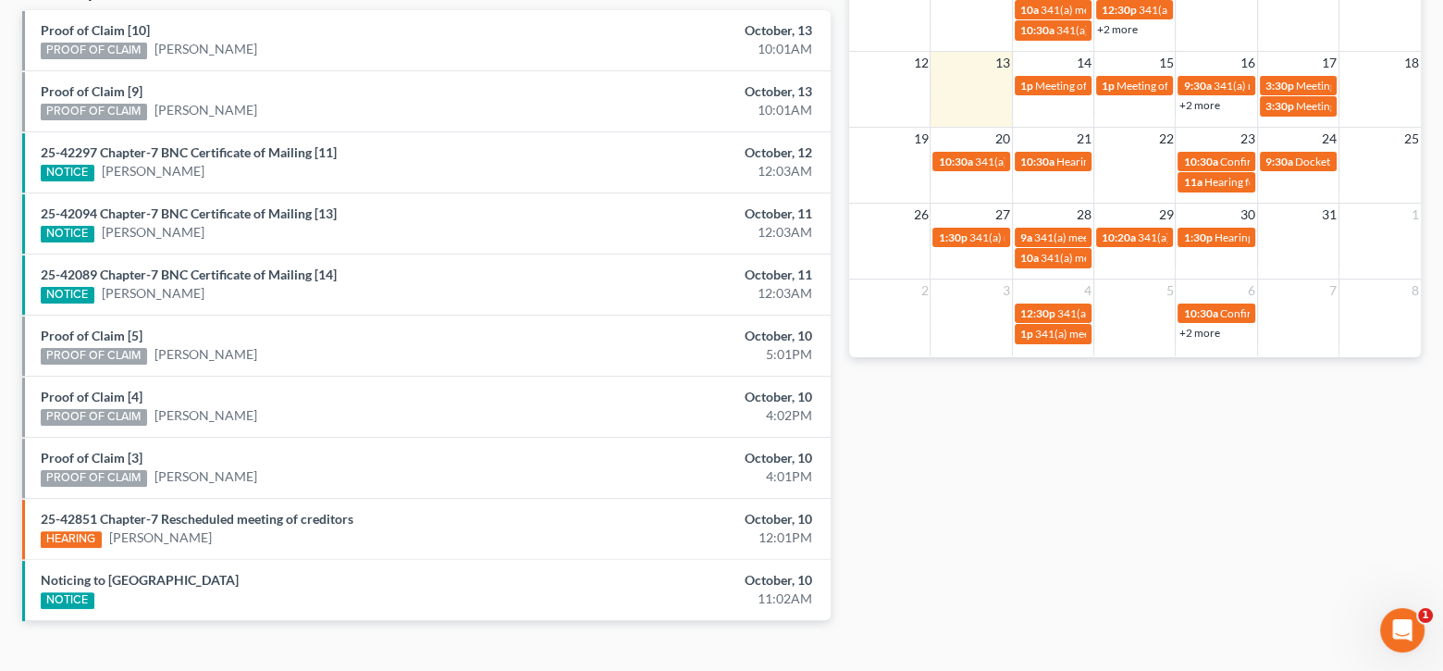
scroll to position [653, 0]
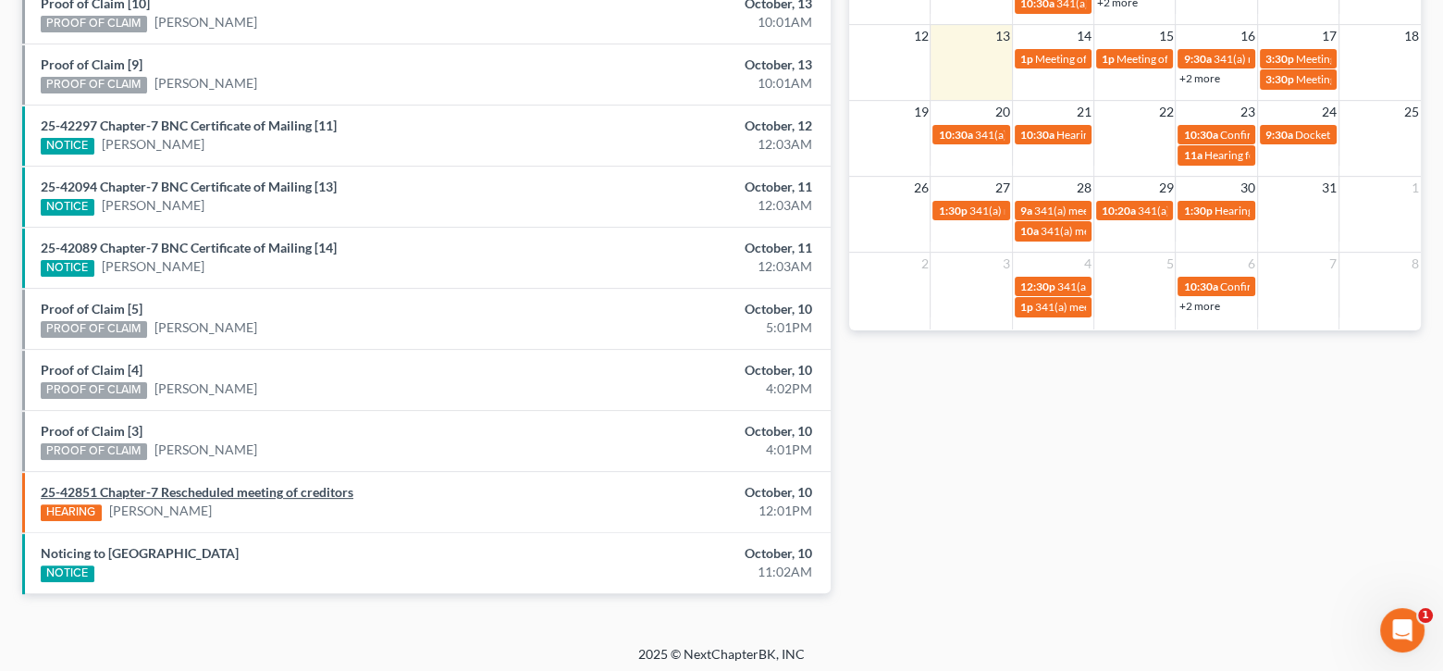
click at [194, 484] on link "25-42851 Chapter-7 Rescheduled meeting of creditors" at bounding box center [197, 492] width 313 height 16
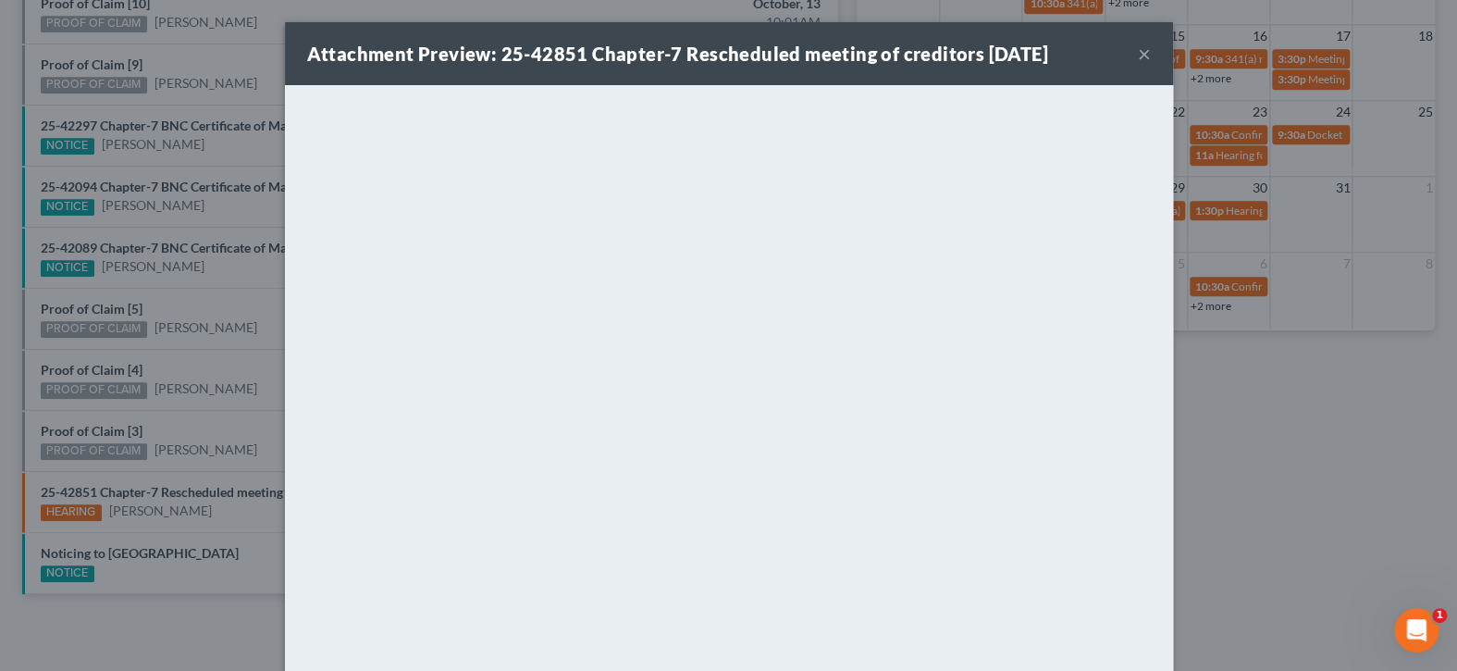
click at [1138, 57] on button "×" at bounding box center [1144, 54] width 13 height 22
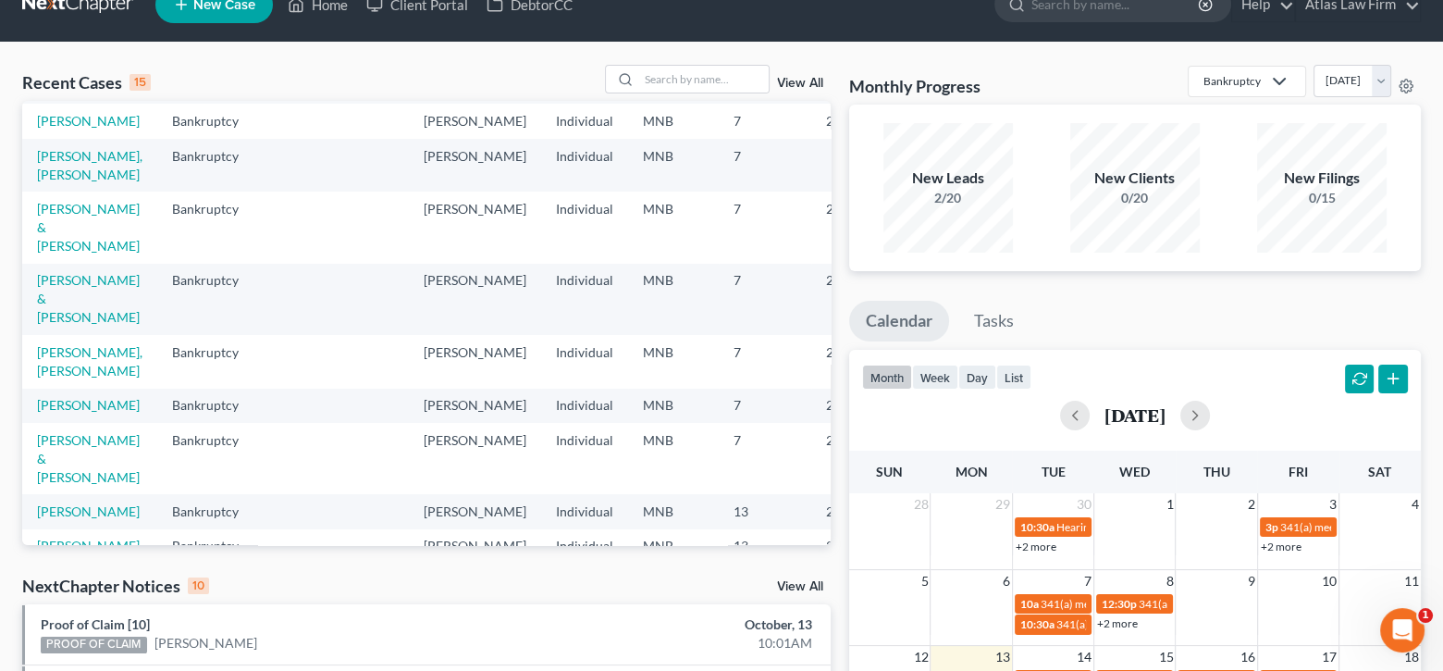
scroll to position [0, 0]
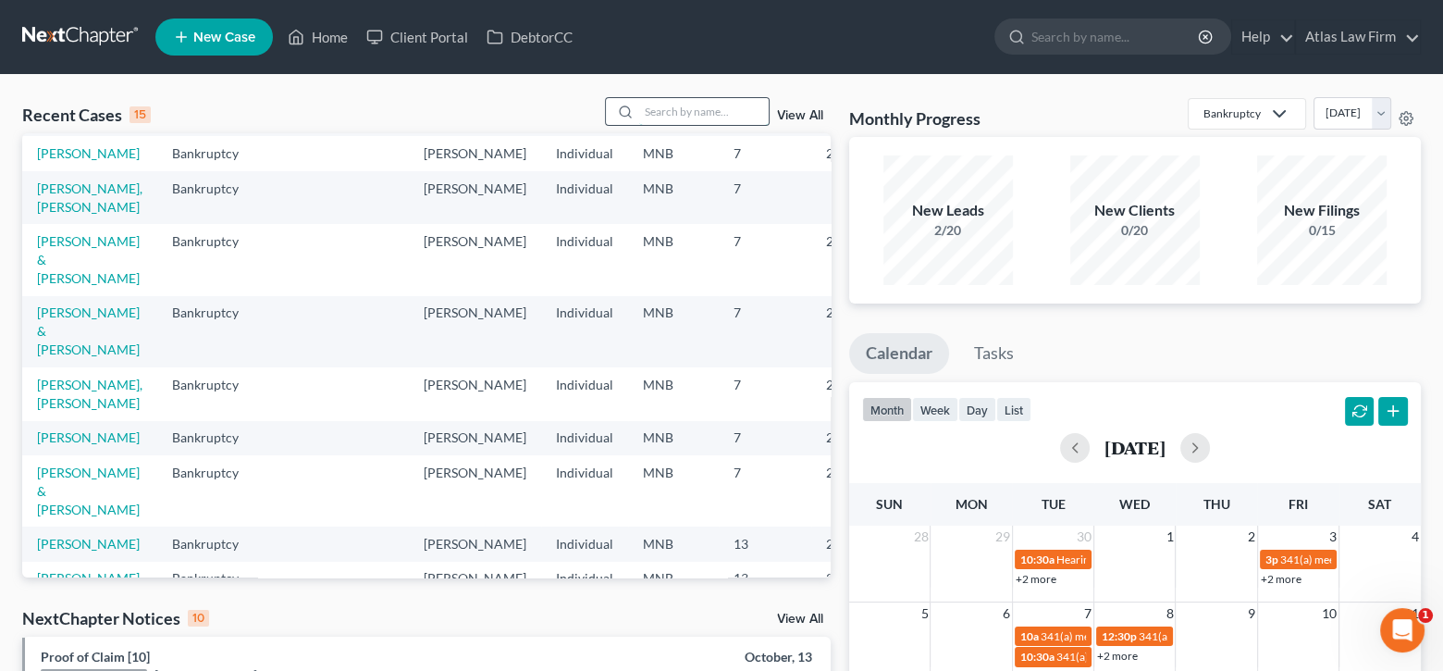
click at [706, 99] on input "search" at bounding box center [703, 111] width 129 height 27
type input "thayer"
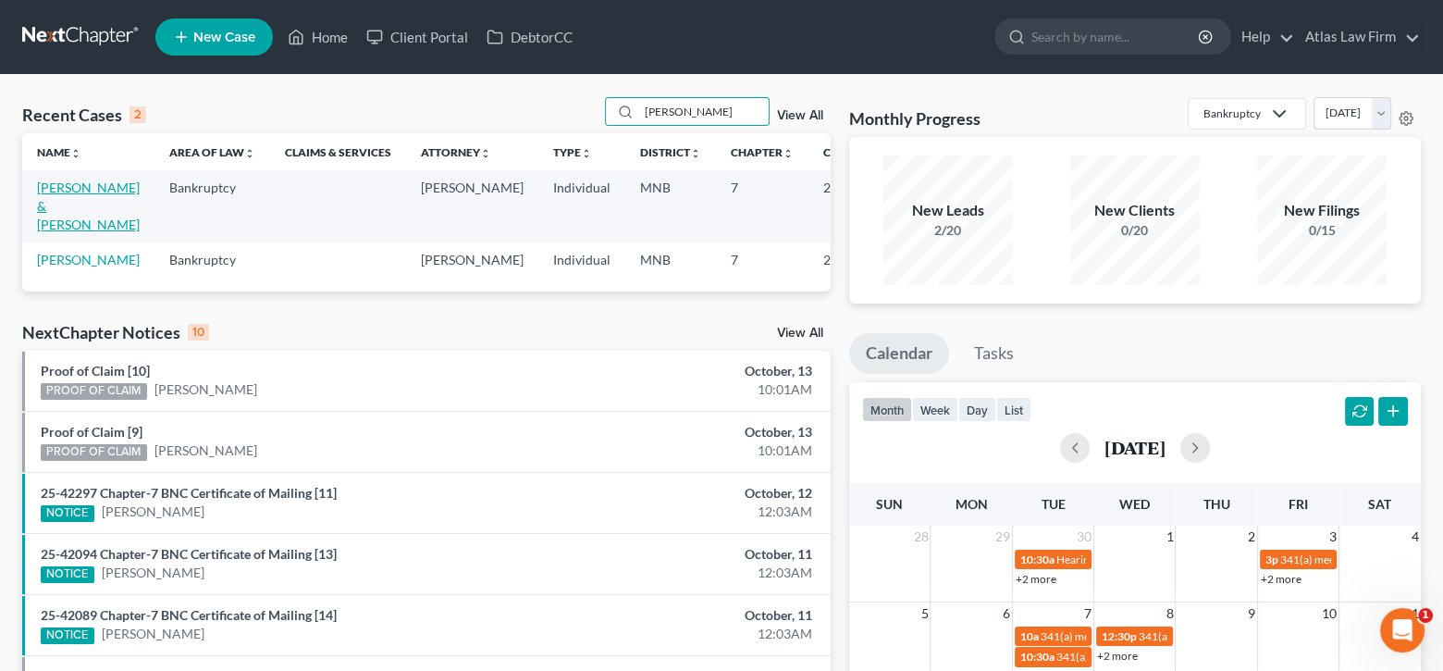
click at [63, 211] on link "Thayer, Mitchell & Kristine" at bounding box center [88, 205] width 103 height 53
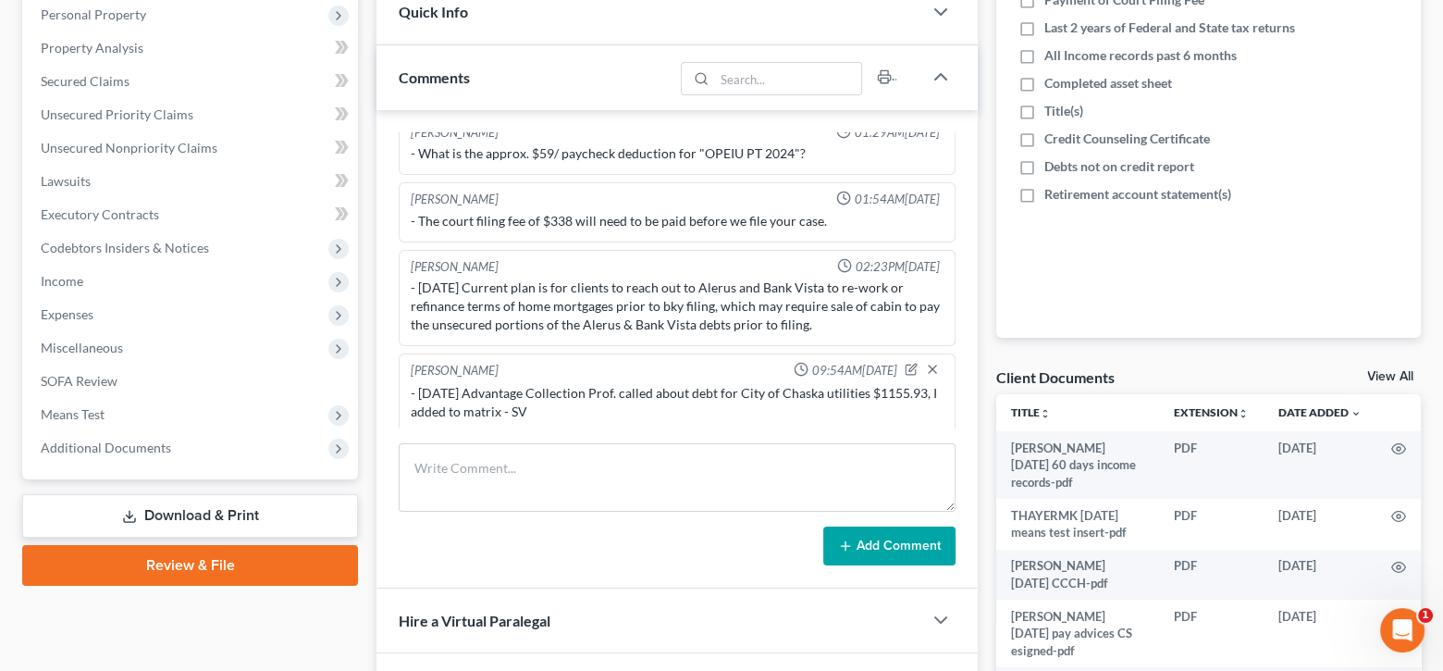
scroll to position [328, 0]
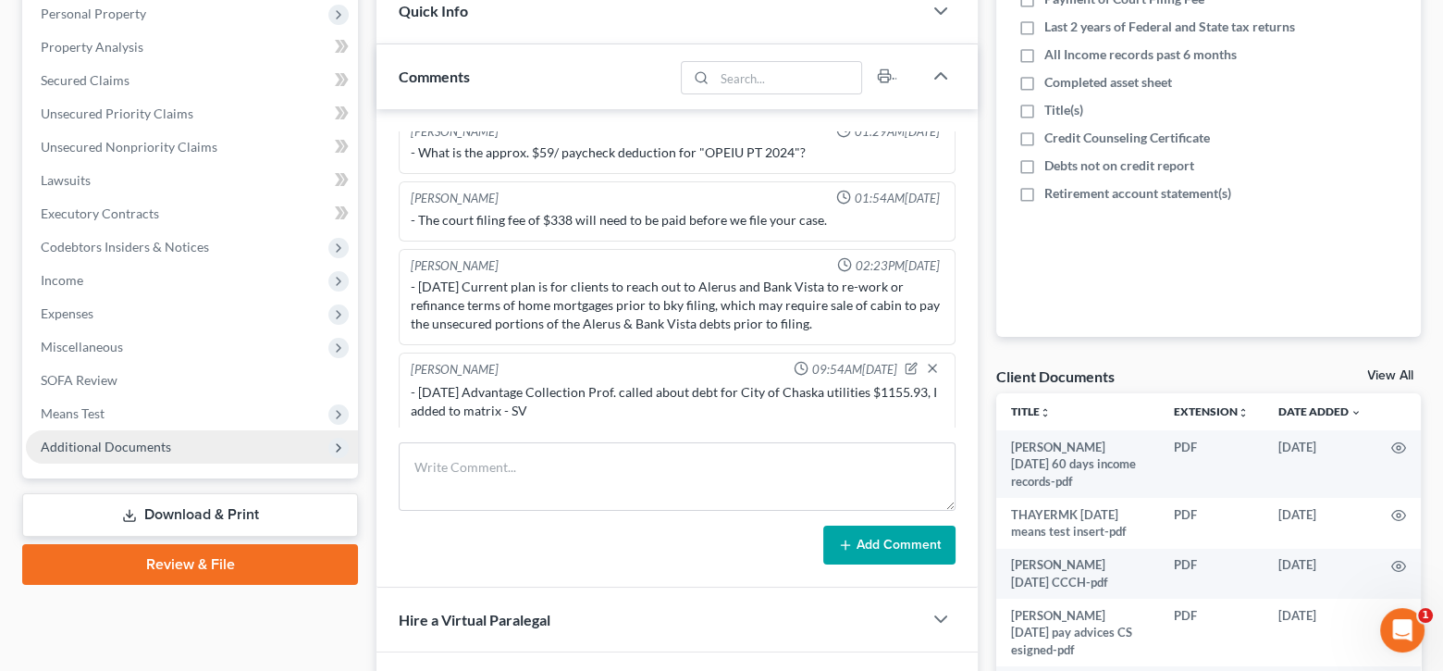
click at [184, 437] on span "Additional Documents" at bounding box center [192, 446] width 332 height 33
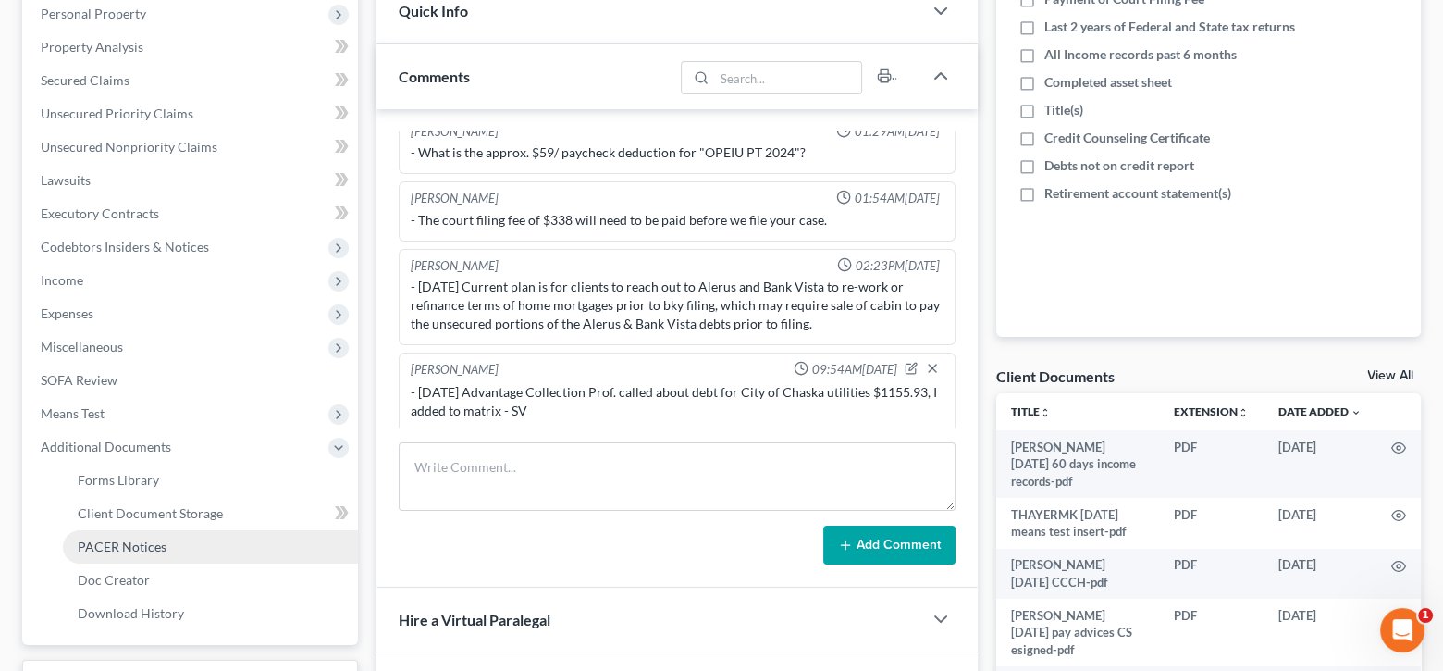
click at [147, 539] on span "PACER Notices" at bounding box center [122, 546] width 89 height 16
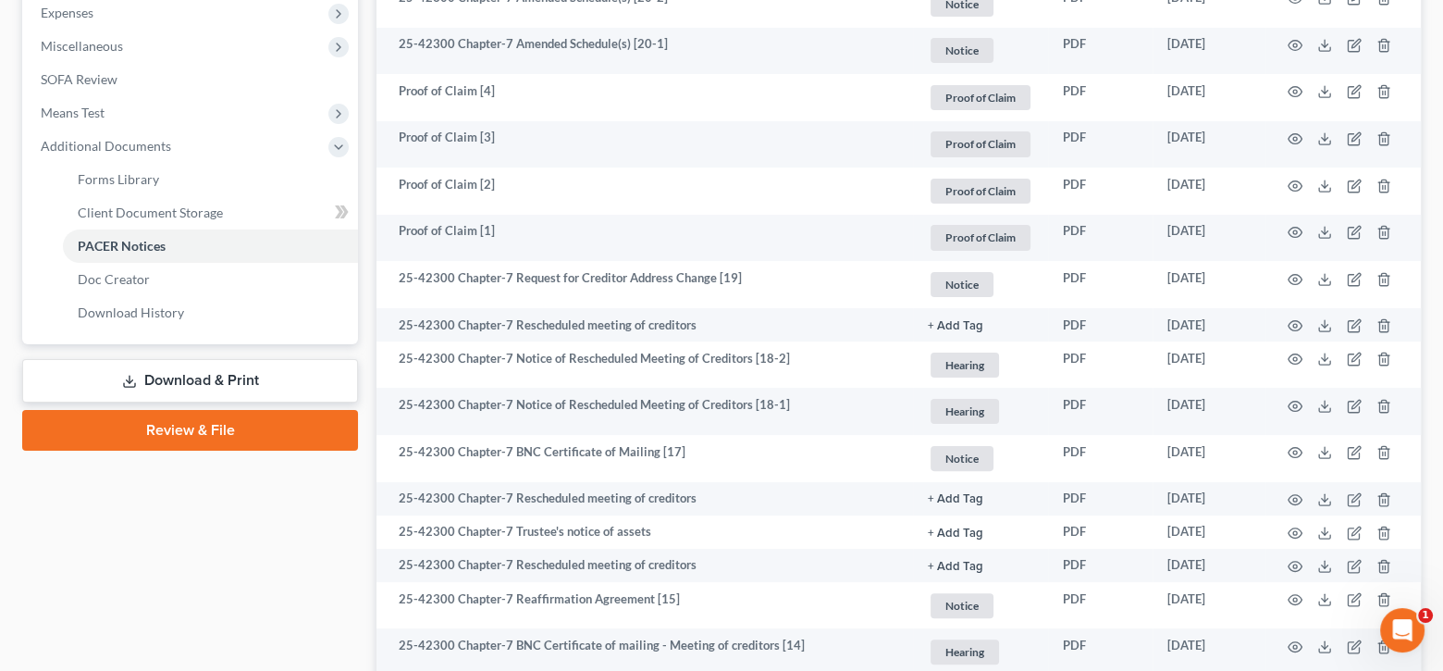
scroll to position [636, 0]
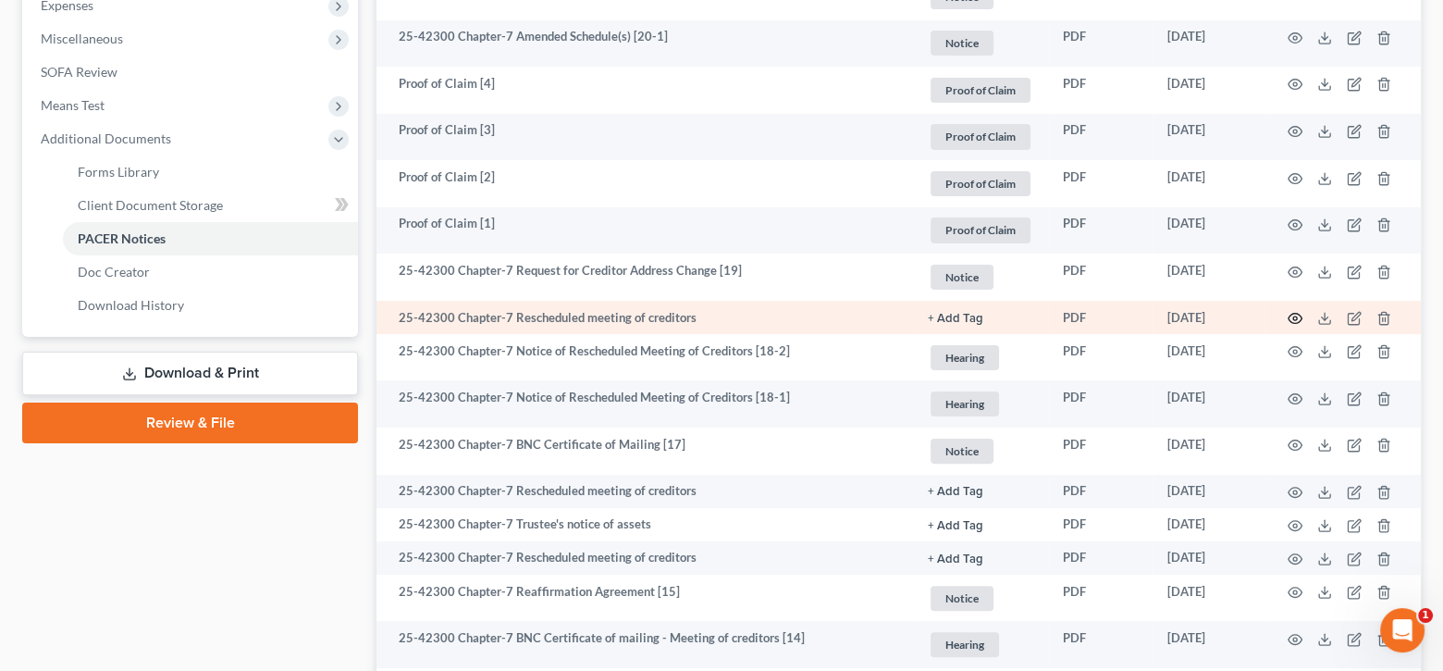
click at [1293, 316] on circle "button" at bounding box center [1295, 318] width 4 height 4
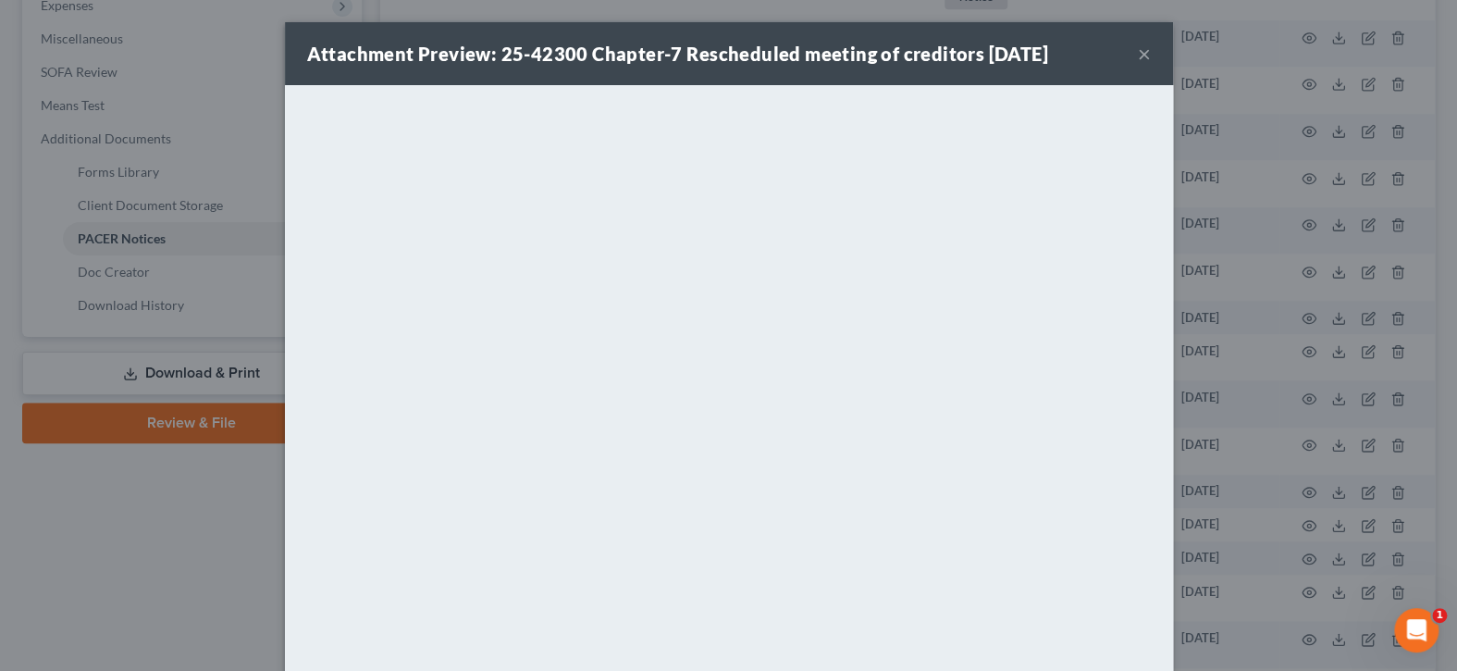
click at [1138, 56] on button "×" at bounding box center [1144, 54] width 13 height 22
